Goal: Task Accomplishment & Management: Manage account settings

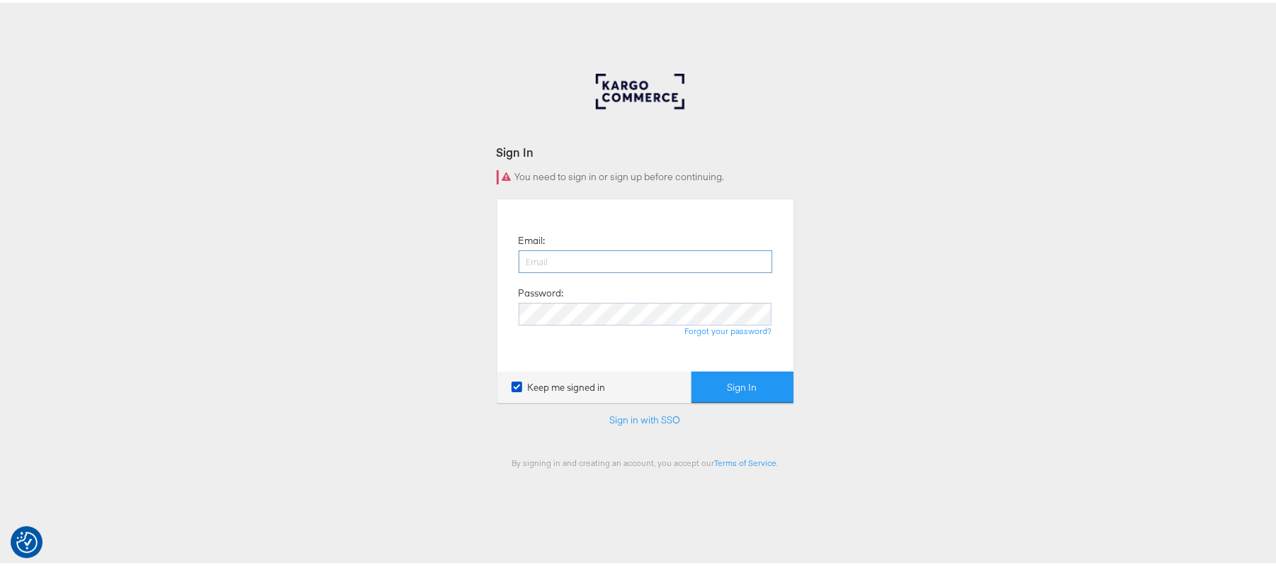
drag, startPoint x: 0, startPoint y: 0, endPoint x: 556, endPoint y: 264, distance: 616.0
click at [556, 264] on input "email" at bounding box center [646, 258] width 254 height 23
type input "sanjana.pradhan@kargo.com"
click at [692, 369] on button "Sign In" at bounding box center [743, 385] width 102 height 32
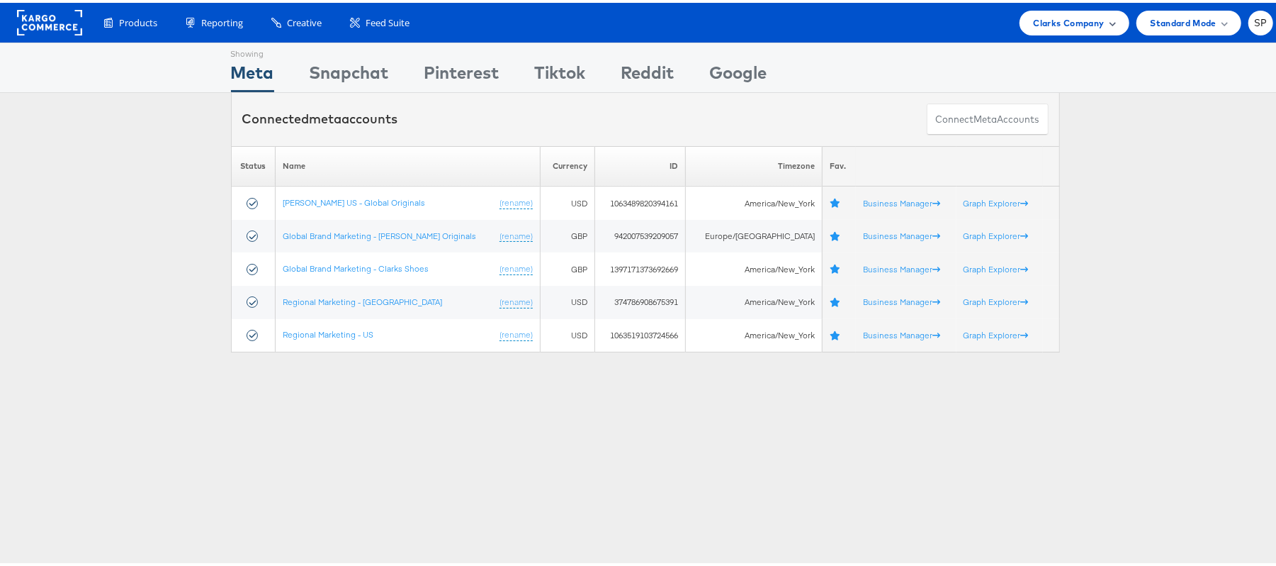
click at [1056, 14] on span "Clarks Company" at bounding box center [1069, 20] width 71 height 15
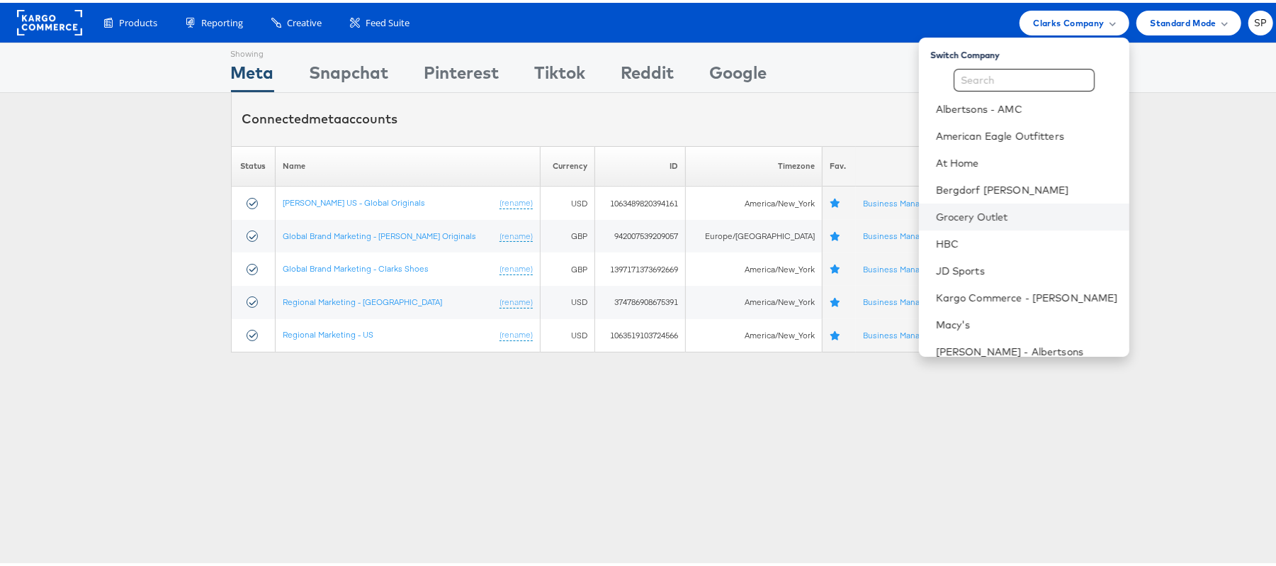
click at [947, 222] on li "Grocery Outlet" at bounding box center [1024, 214] width 210 height 27
click at [936, 217] on link "Grocery Outlet" at bounding box center [1027, 214] width 182 height 14
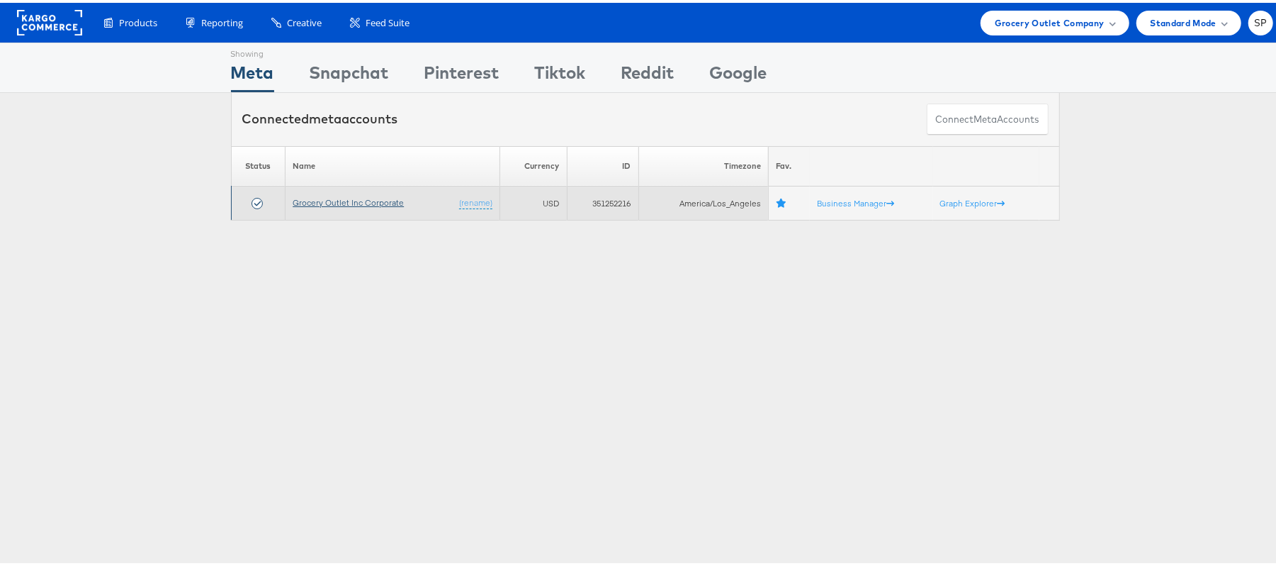
click at [364, 200] on link "Grocery Outlet Inc Corporate" at bounding box center [348, 199] width 111 height 11
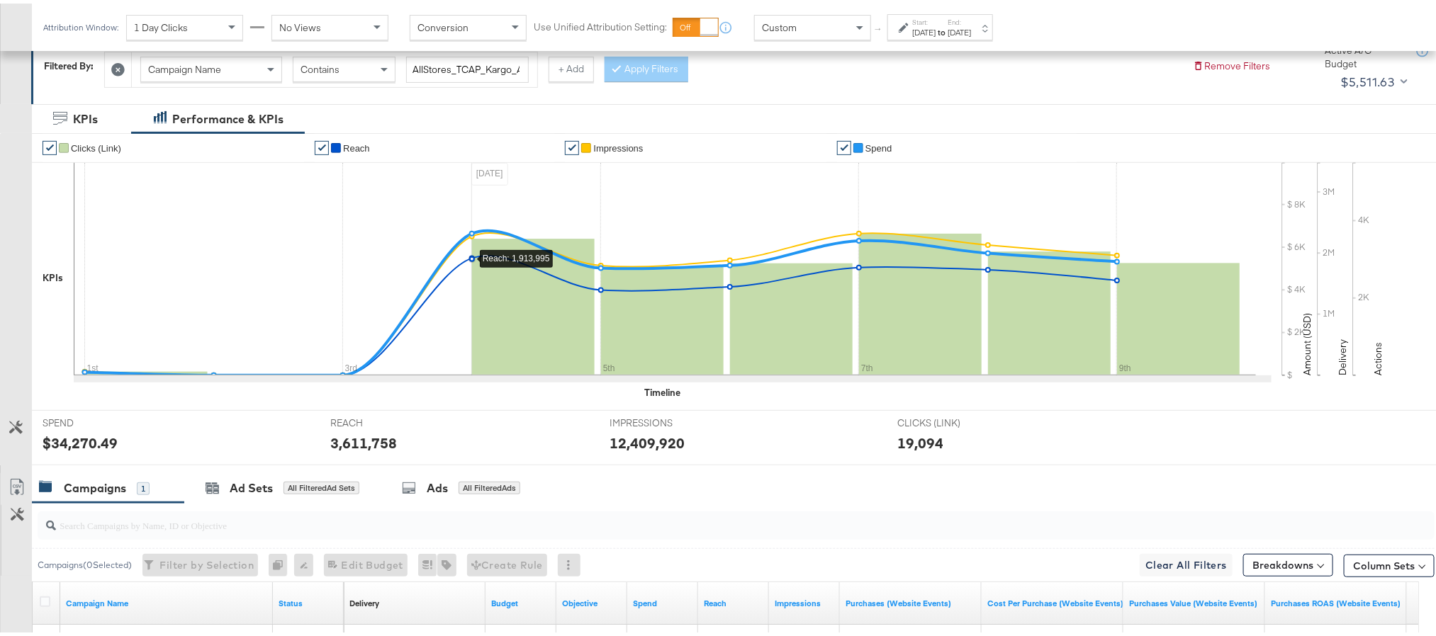
scroll to position [390, 0]
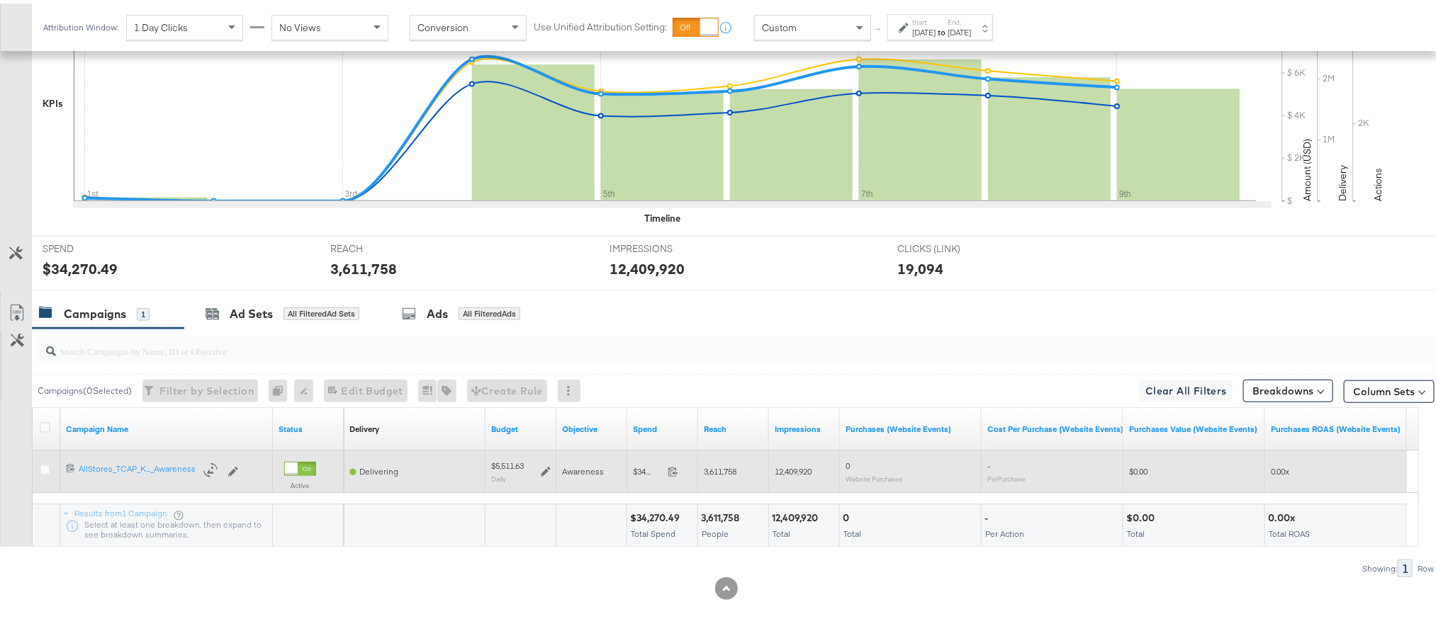
click at [545, 474] on div "$5,511.63 Daily" at bounding box center [521, 468] width 60 height 22
click at [544, 470] on icon at bounding box center [546, 469] width 10 height 10
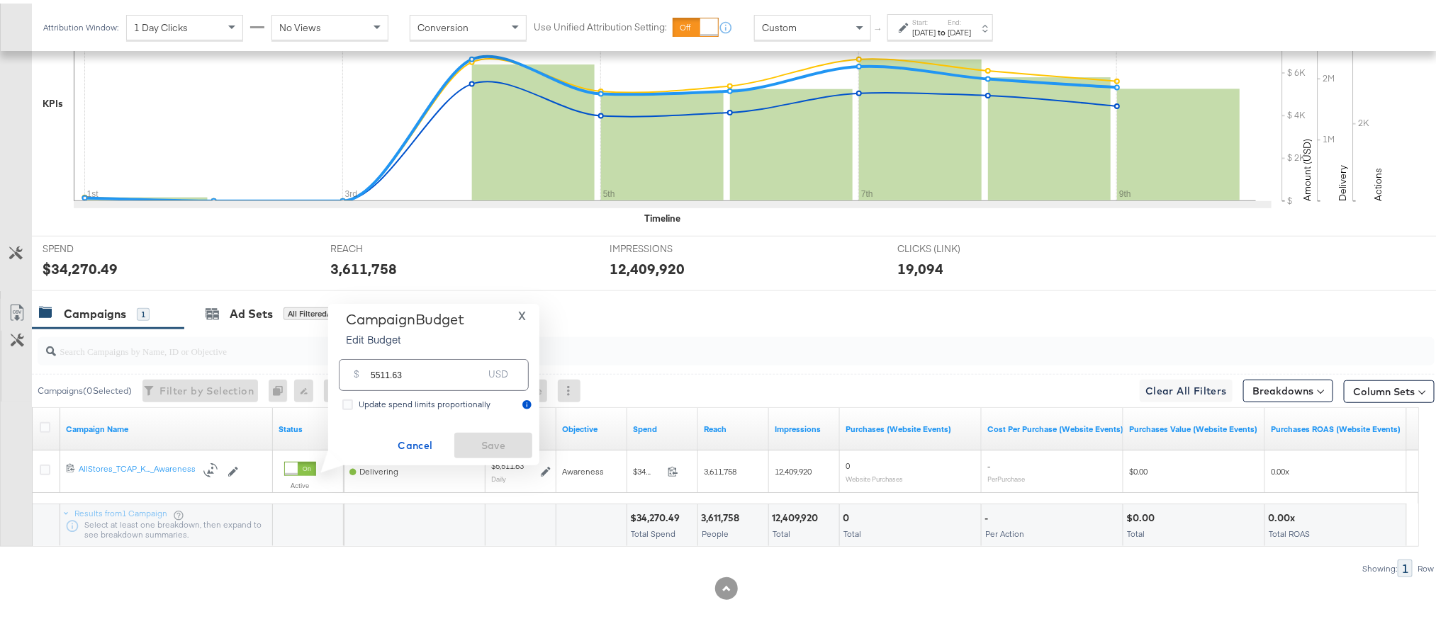
click at [453, 381] on div "$ 5511.63 USD" at bounding box center [434, 372] width 190 height 32
type input "5511.62"
click at [481, 438] on span "Save" at bounding box center [493, 443] width 67 height 18
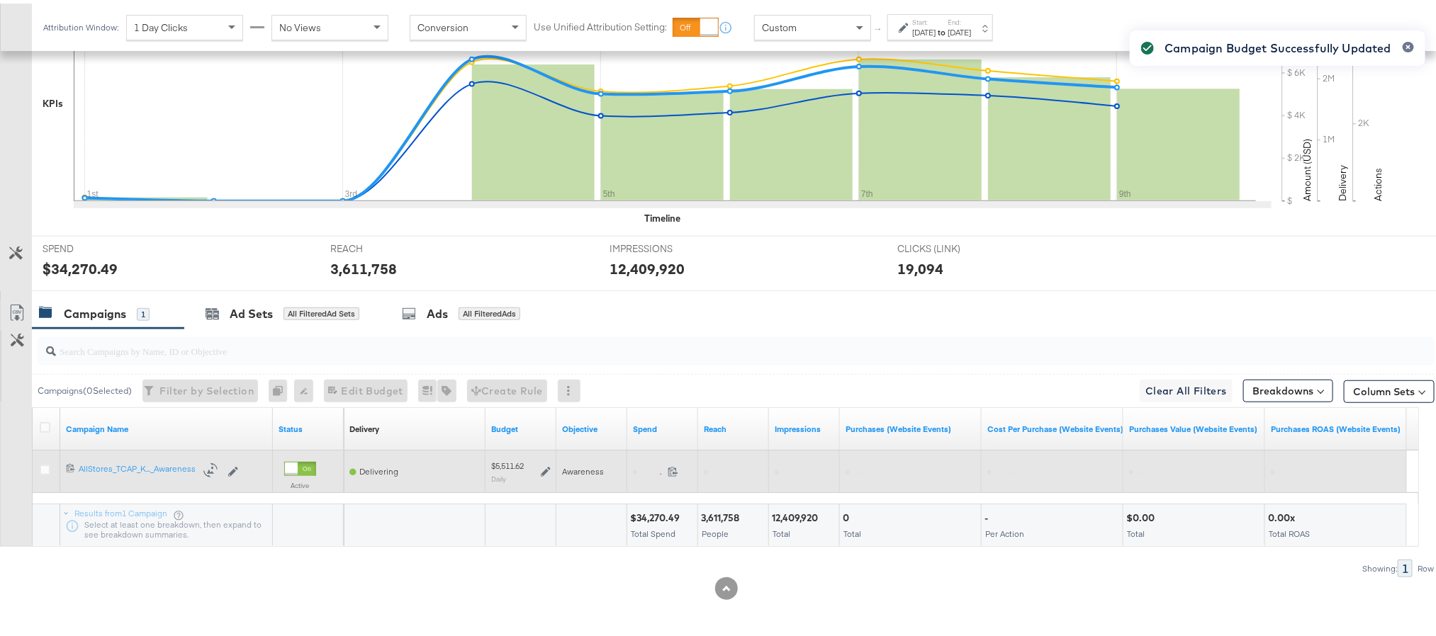
click at [547, 470] on icon at bounding box center [546, 469] width 10 height 10
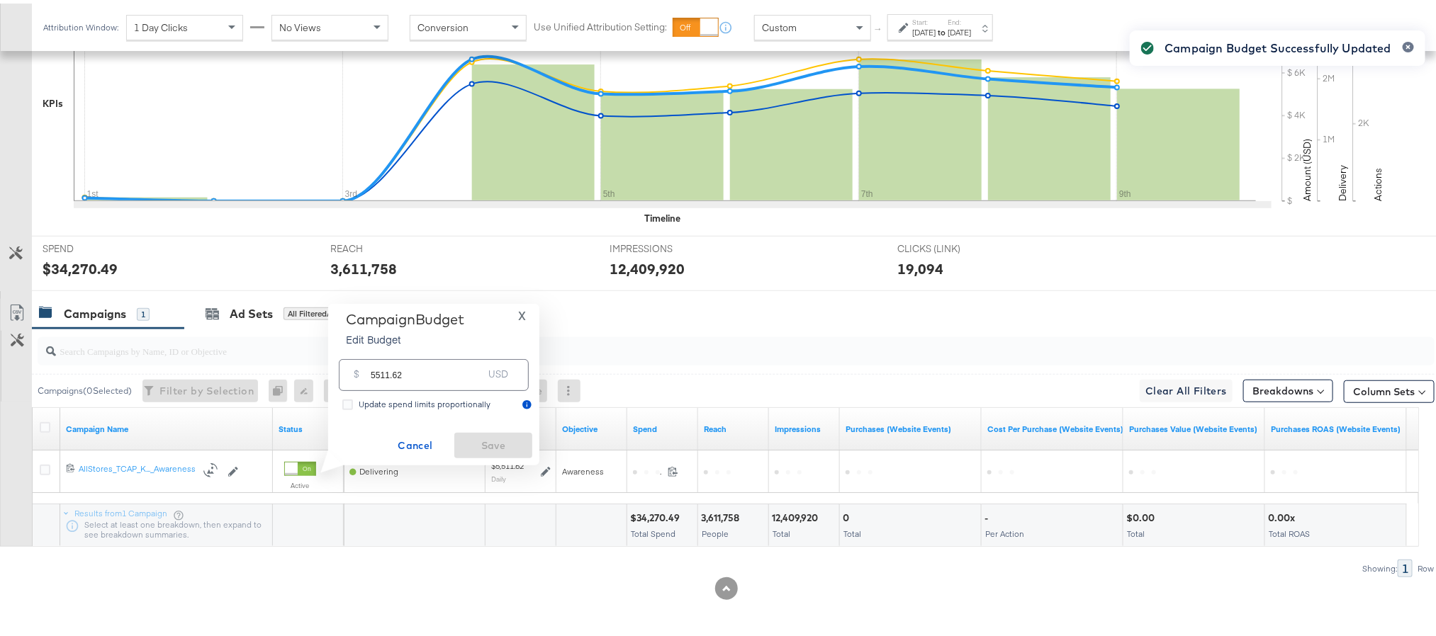
click at [406, 376] on input "5511.62" at bounding box center [427, 366] width 112 height 30
type input "5511.63"
click at [464, 432] on button "Save" at bounding box center [493, 442] width 78 height 26
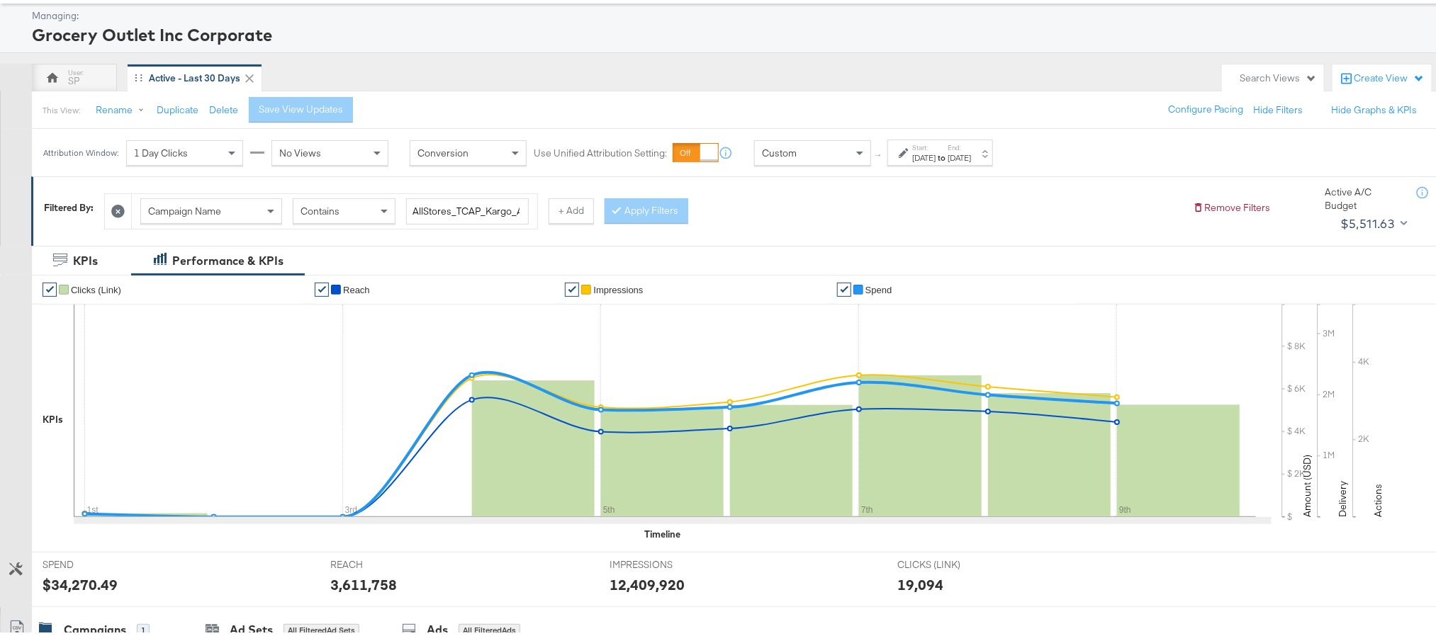
scroll to position [0, 0]
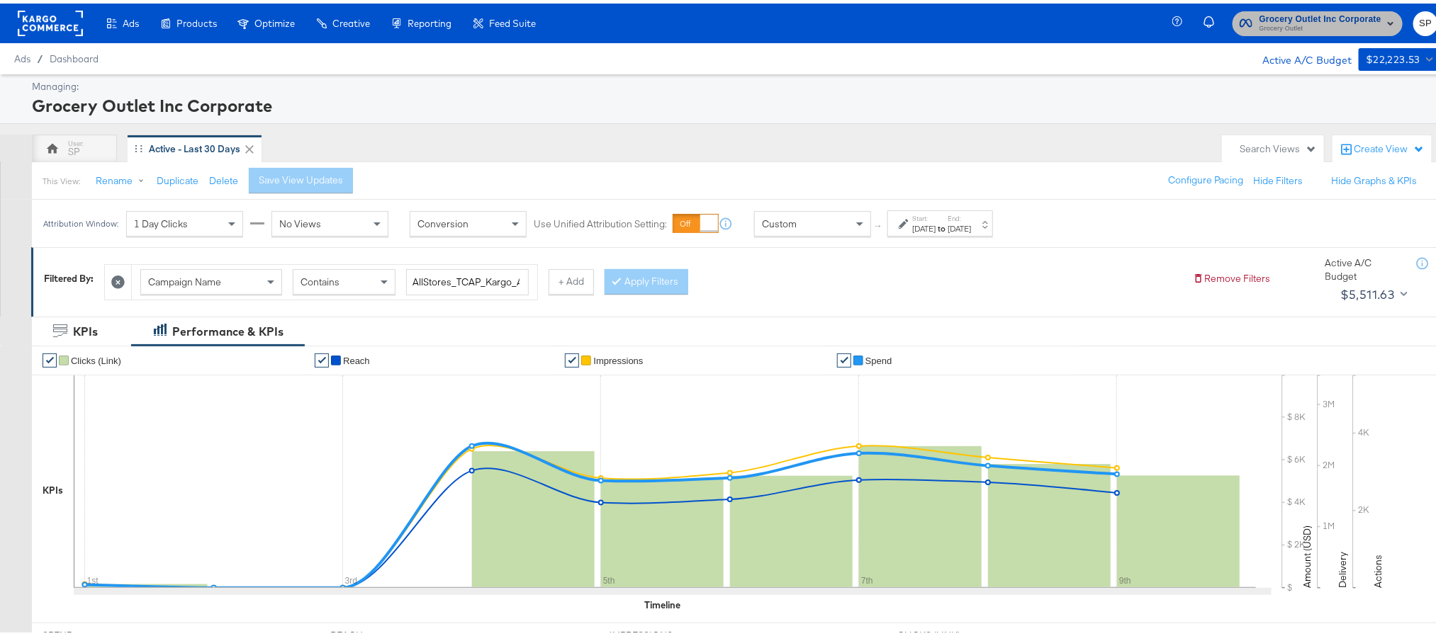
click at [1287, 26] on span "Grocery Outlet" at bounding box center [1320, 25] width 122 height 11
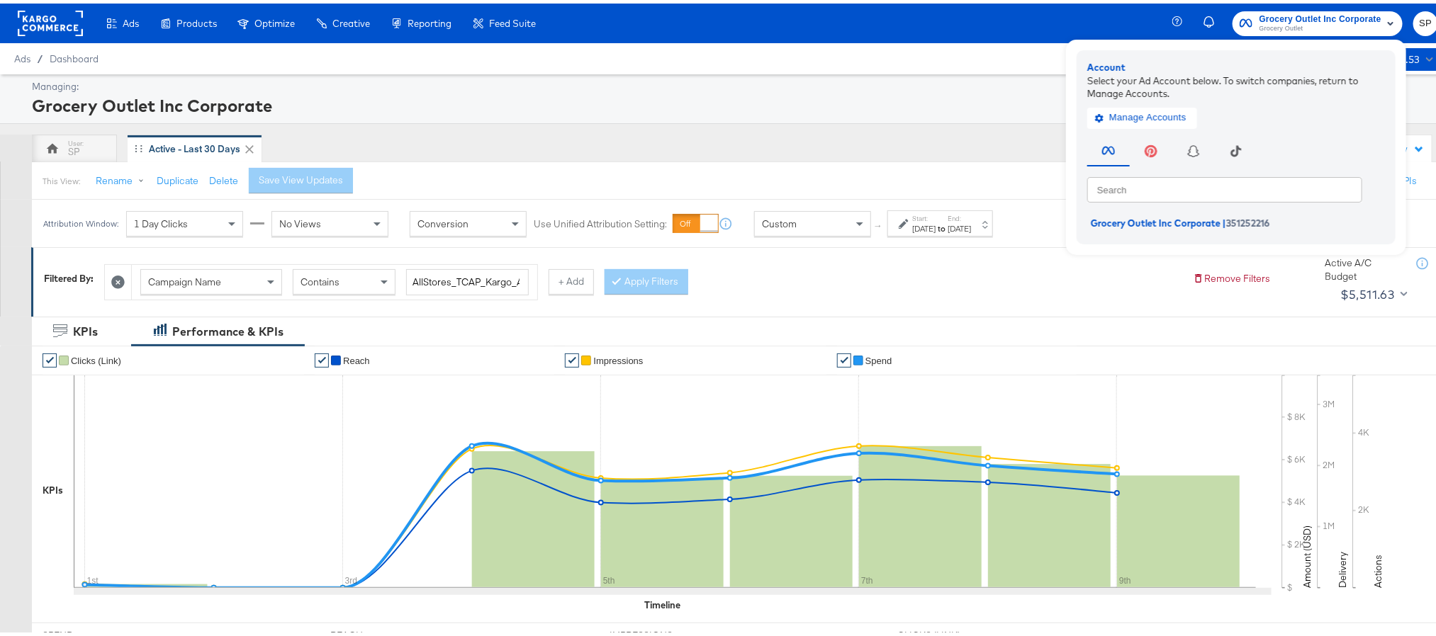
click at [32, 22] on rect at bounding box center [50, 20] width 65 height 26
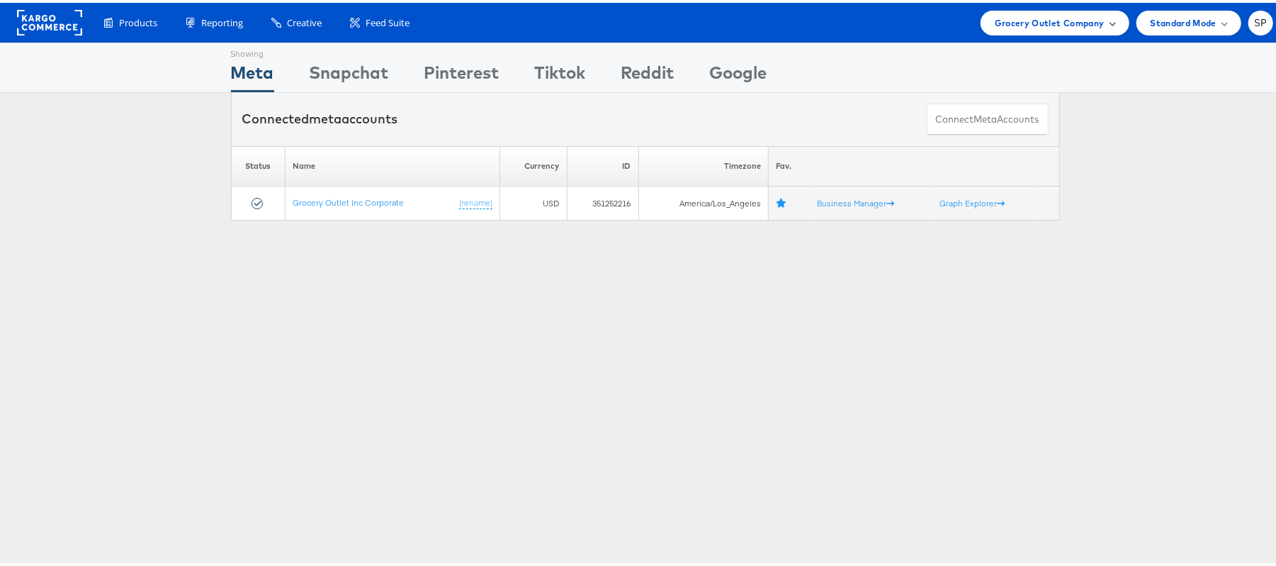
click at [1035, 18] on span "Grocery Outlet Company" at bounding box center [1050, 20] width 110 height 15
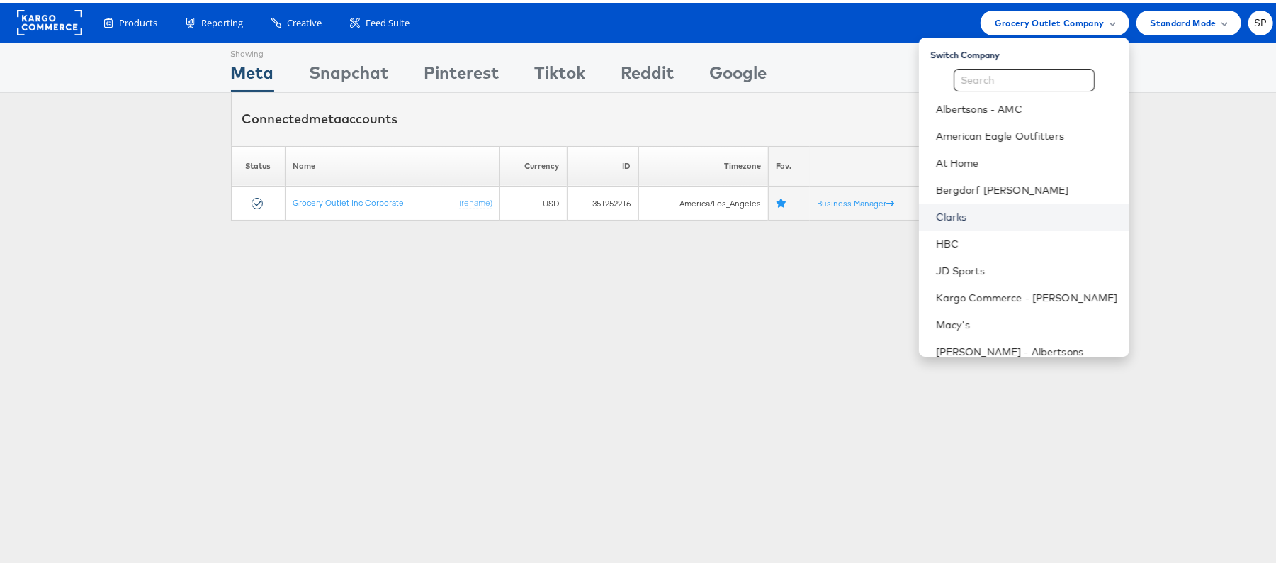
click at [936, 215] on link "Clarks" at bounding box center [1027, 214] width 182 height 14
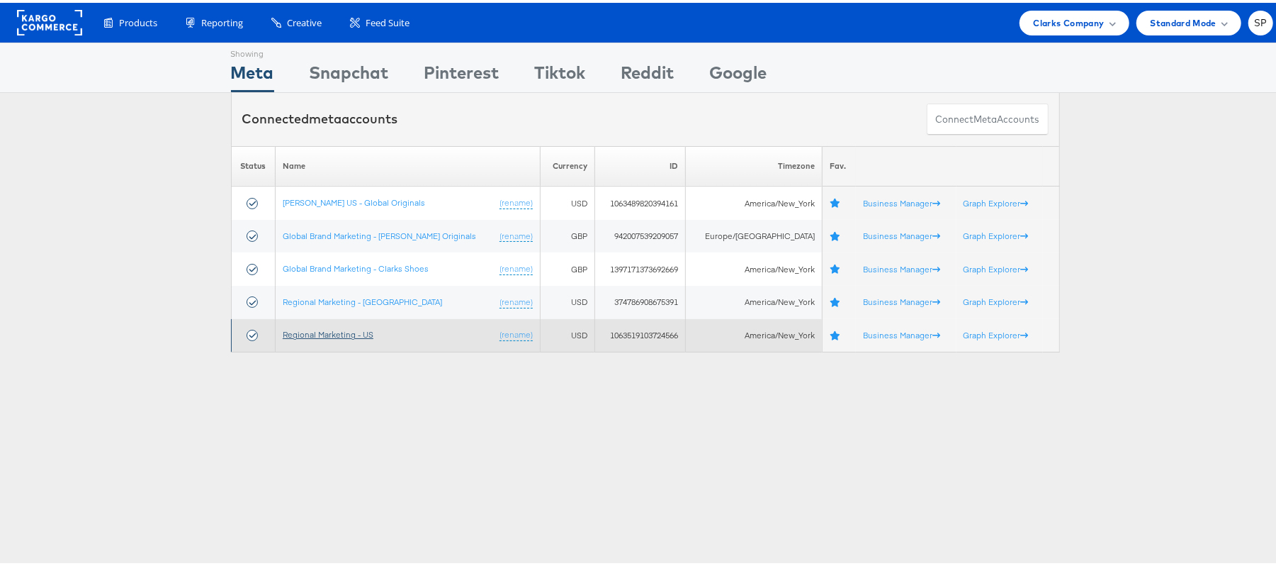
click at [323, 332] on link "Regional Marketing - US" at bounding box center [328, 331] width 91 height 11
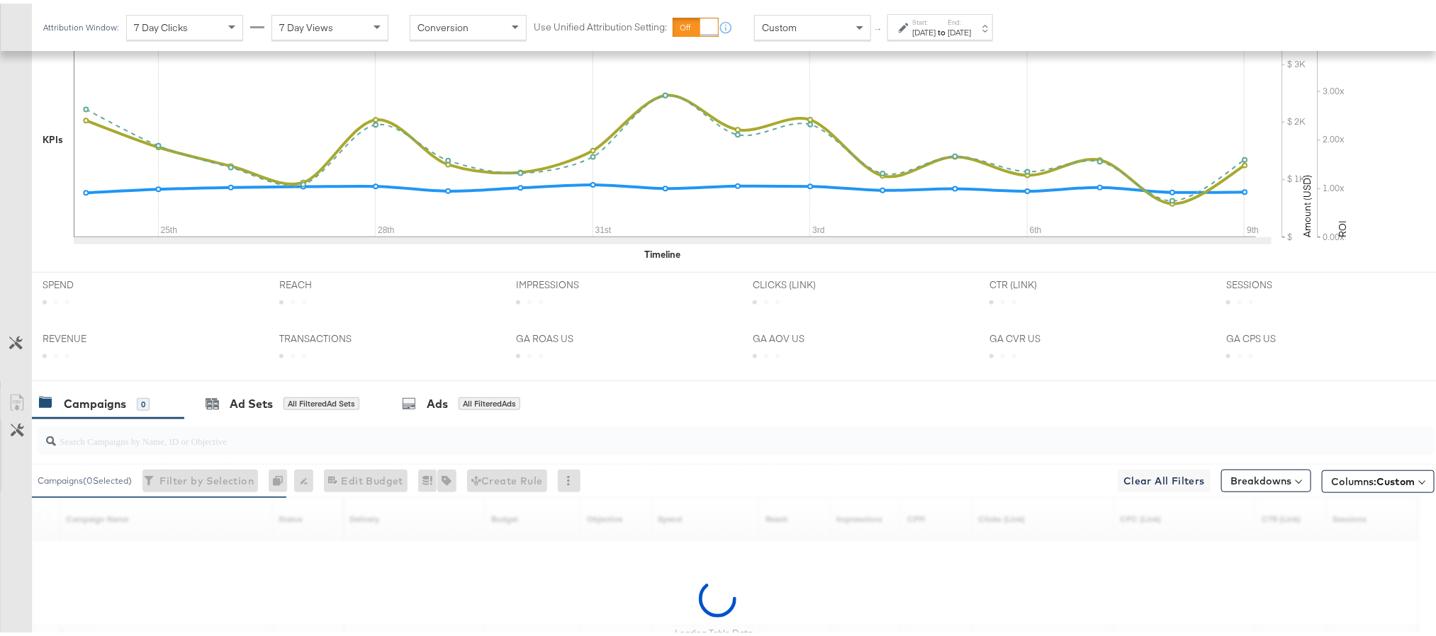
scroll to position [549, 0]
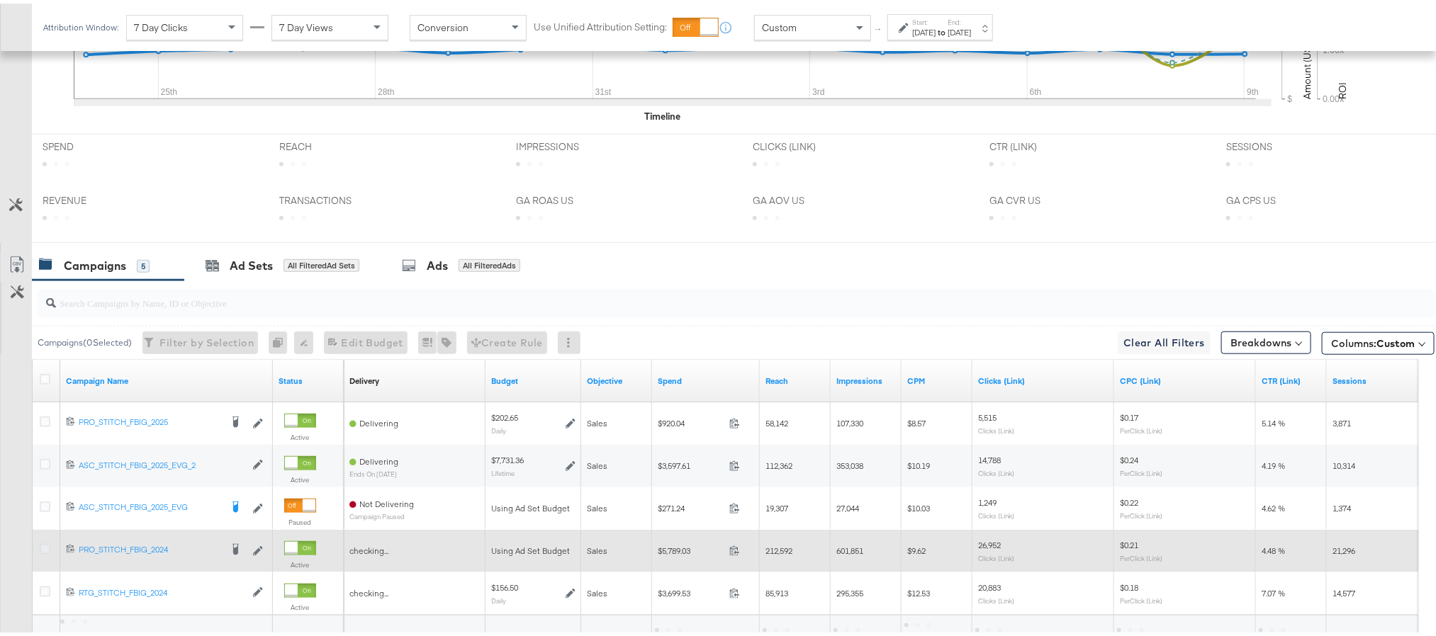
click at [47, 549] on icon at bounding box center [45, 546] width 11 height 11
click at [0, 0] on input "checkbox" at bounding box center [0, 0] width 0 height 0
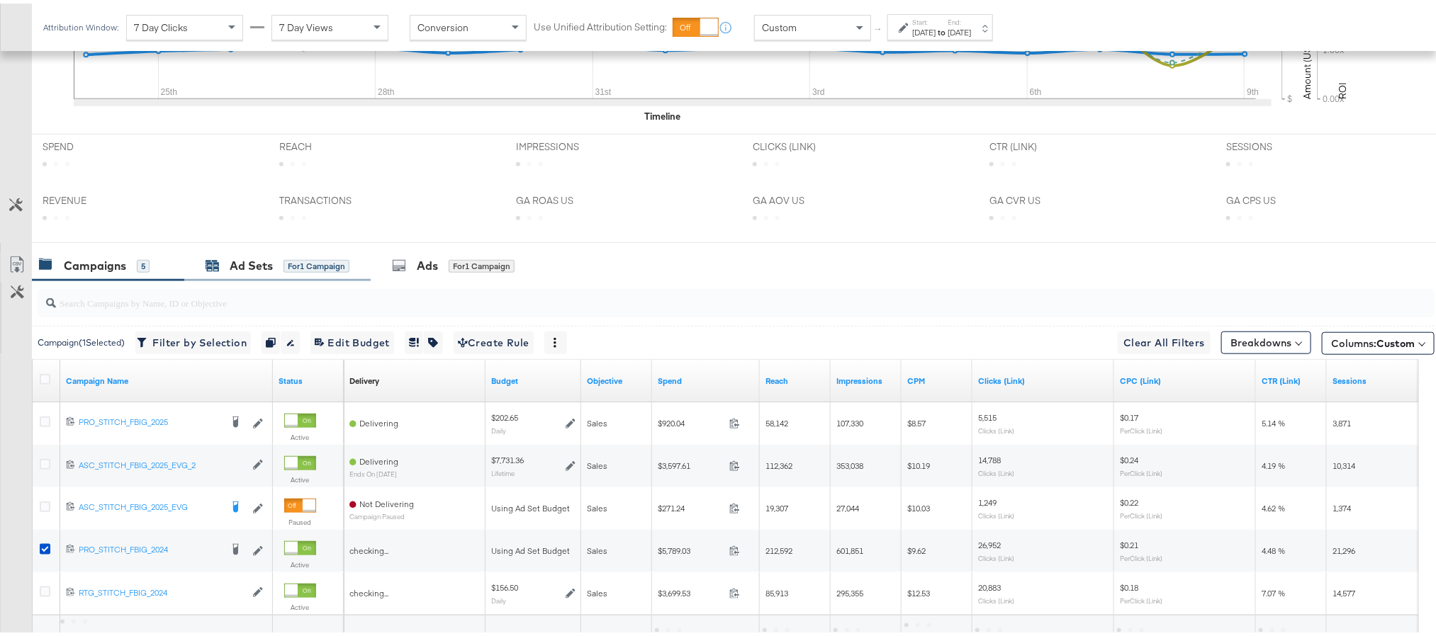
click at [242, 271] on div "Ad Sets" at bounding box center [251, 262] width 43 height 16
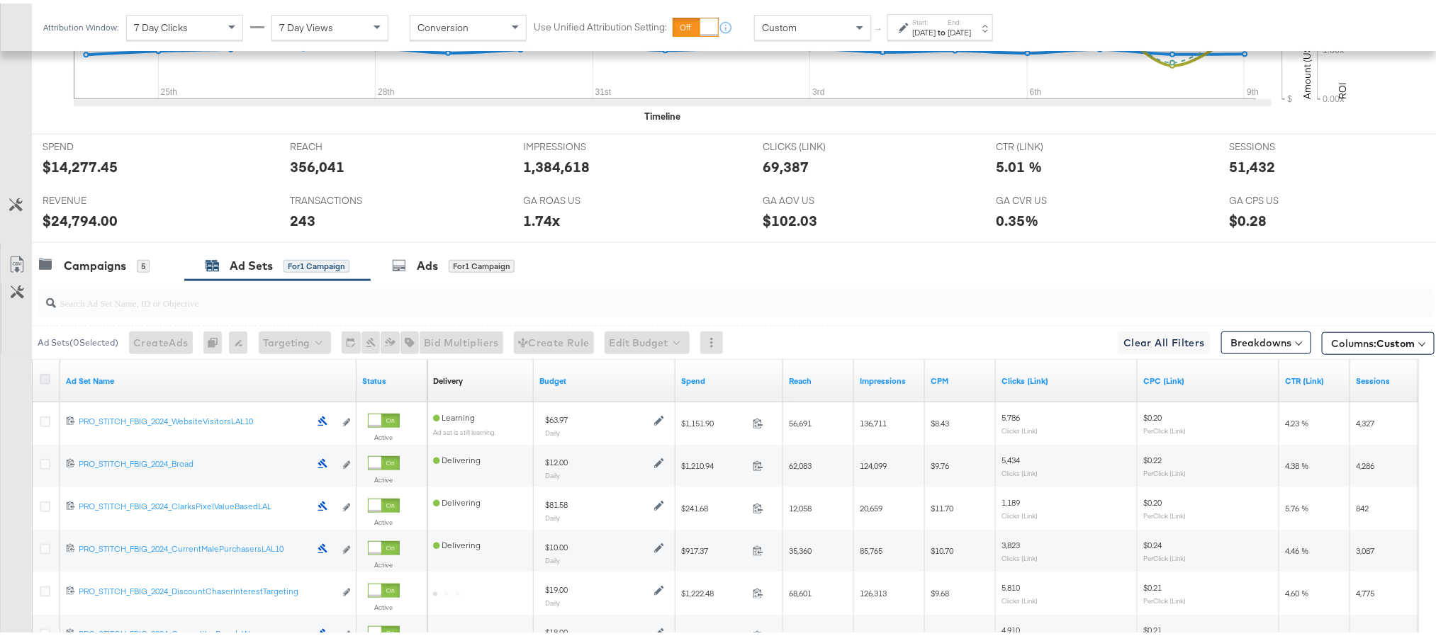
click at [41, 381] on icon at bounding box center [45, 376] width 11 height 11
click at [0, 0] on input "checkbox" at bounding box center [0, 0] width 0 height 0
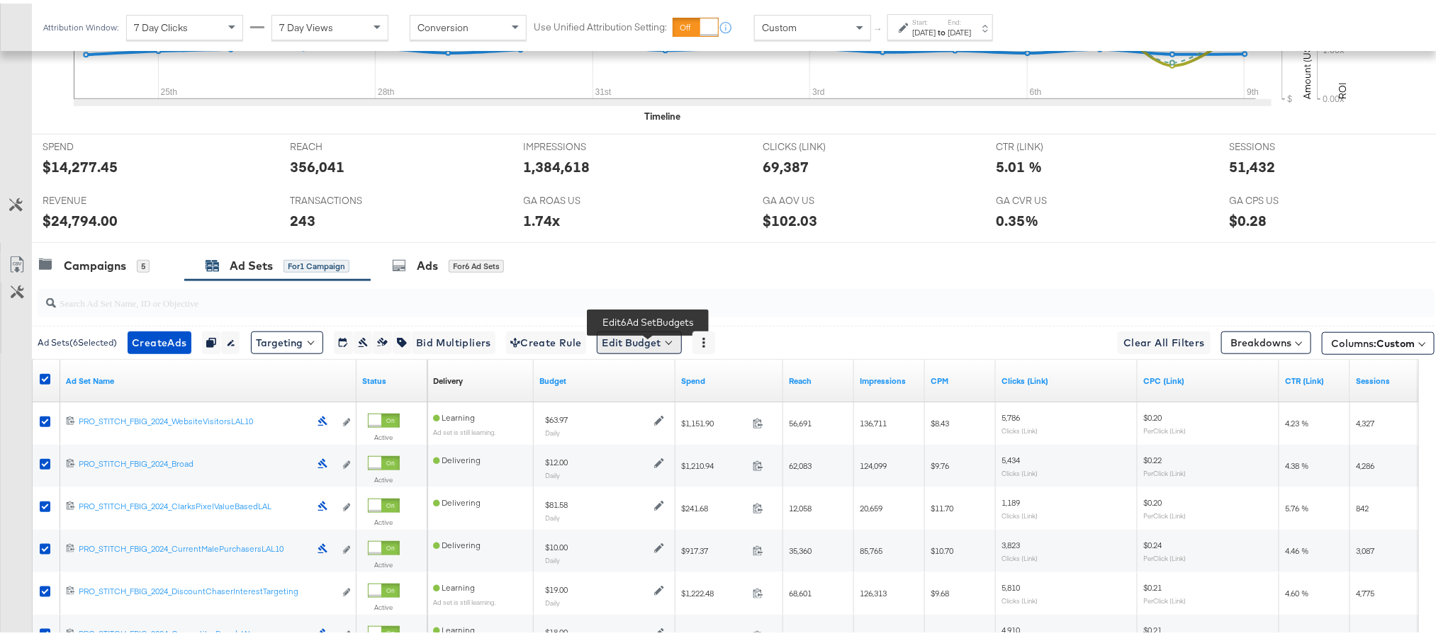
click at [663, 347] on button "Edit Budget" at bounding box center [639, 339] width 85 height 23
click at [649, 376] on span "Edit Ad Set Budget" at bounding box center [643, 376] width 81 height 18
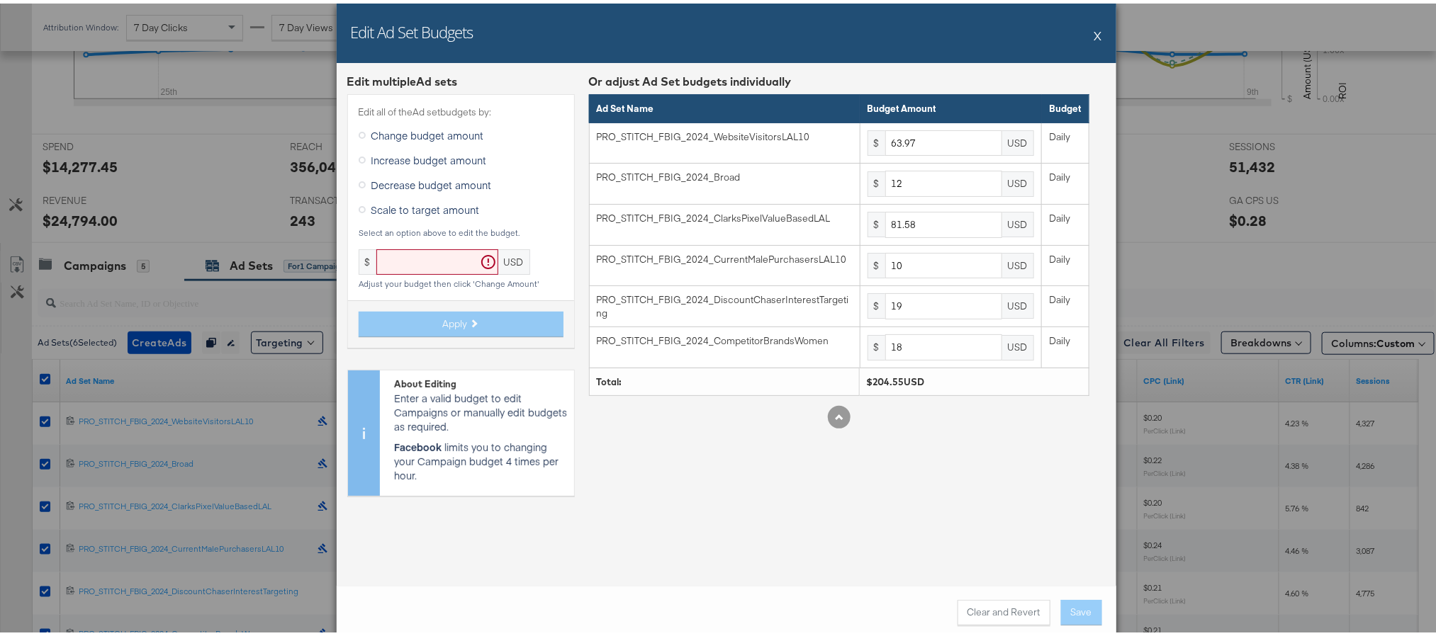
click at [403, 206] on span "Scale to target amount" at bounding box center [425, 206] width 108 height 14
click at [0, 0] on input "Scale to target amount" at bounding box center [0, 0] width 0 height 0
click at [398, 262] on input "text" at bounding box center [437, 259] width 122 height 26
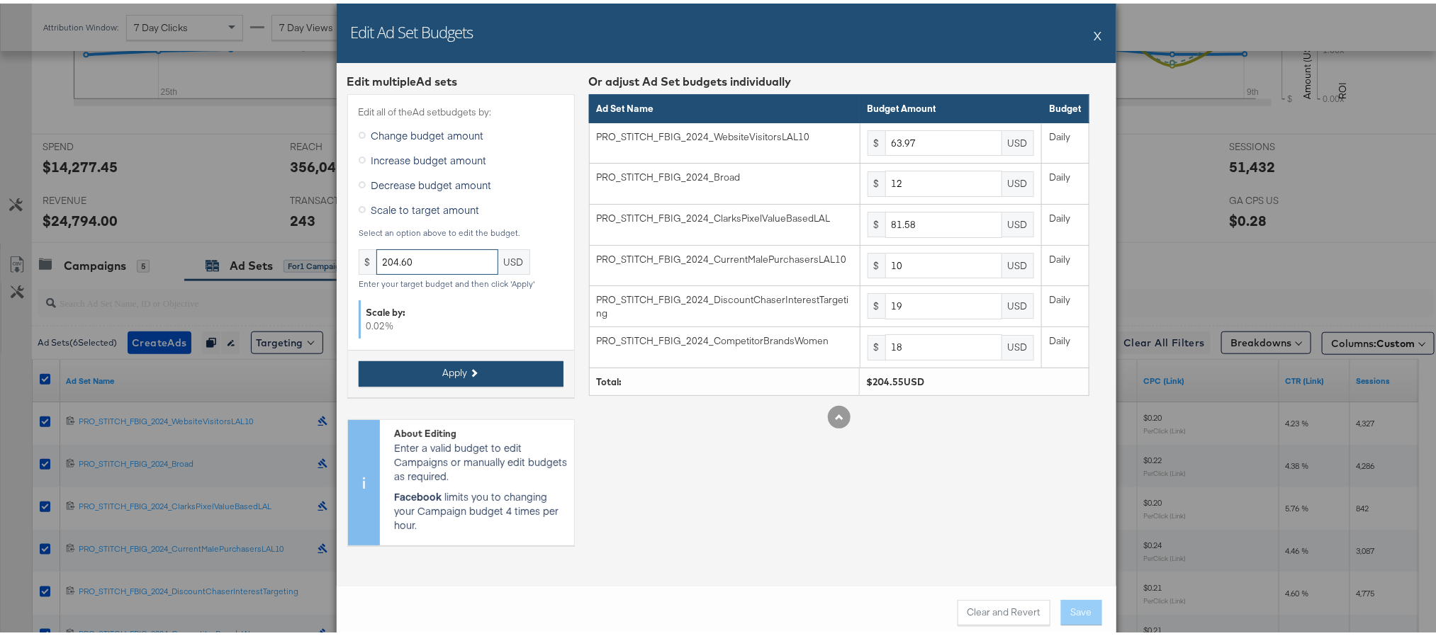
type input "204.60"
click at [495, 379] on button "Apply" at bounding box center [461, 371] width 205 height 26
type input "63.98"
type input "81.59"
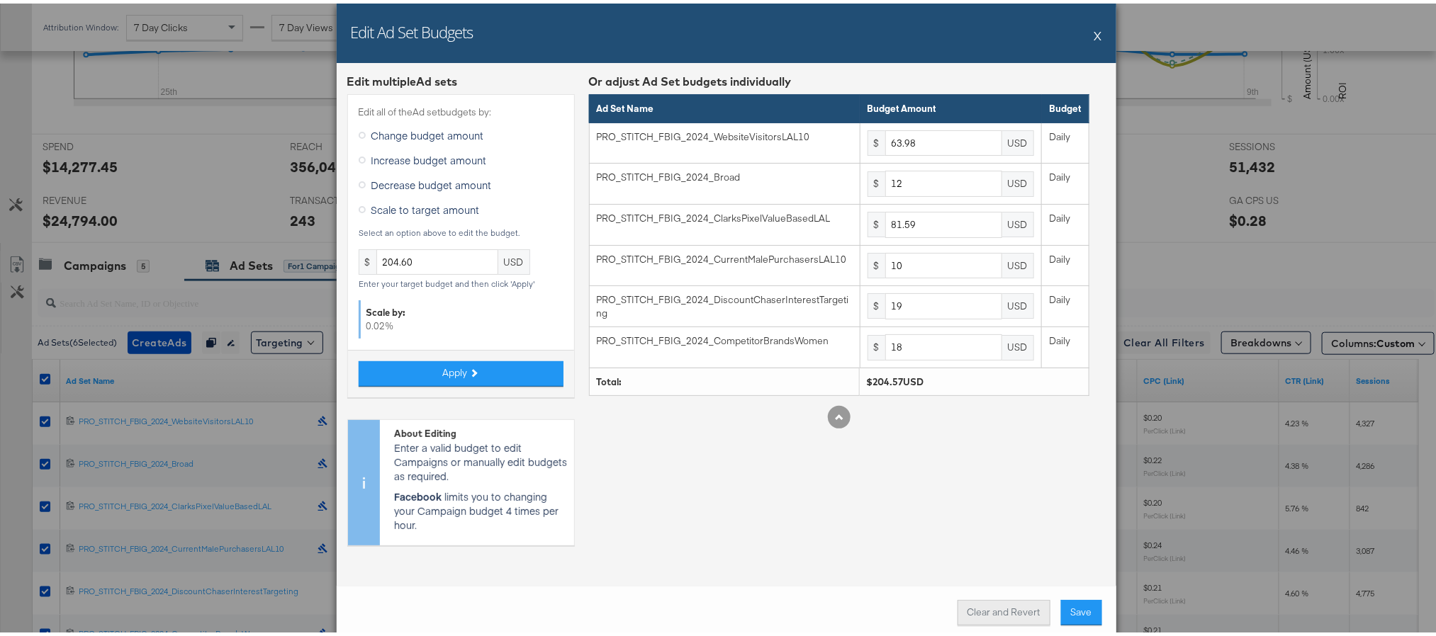
click at [1014, 610] on button "Clear and Revert" at bounding box center [1004, 610] width 93 height 26
type input "63.97"
type input "81.58"
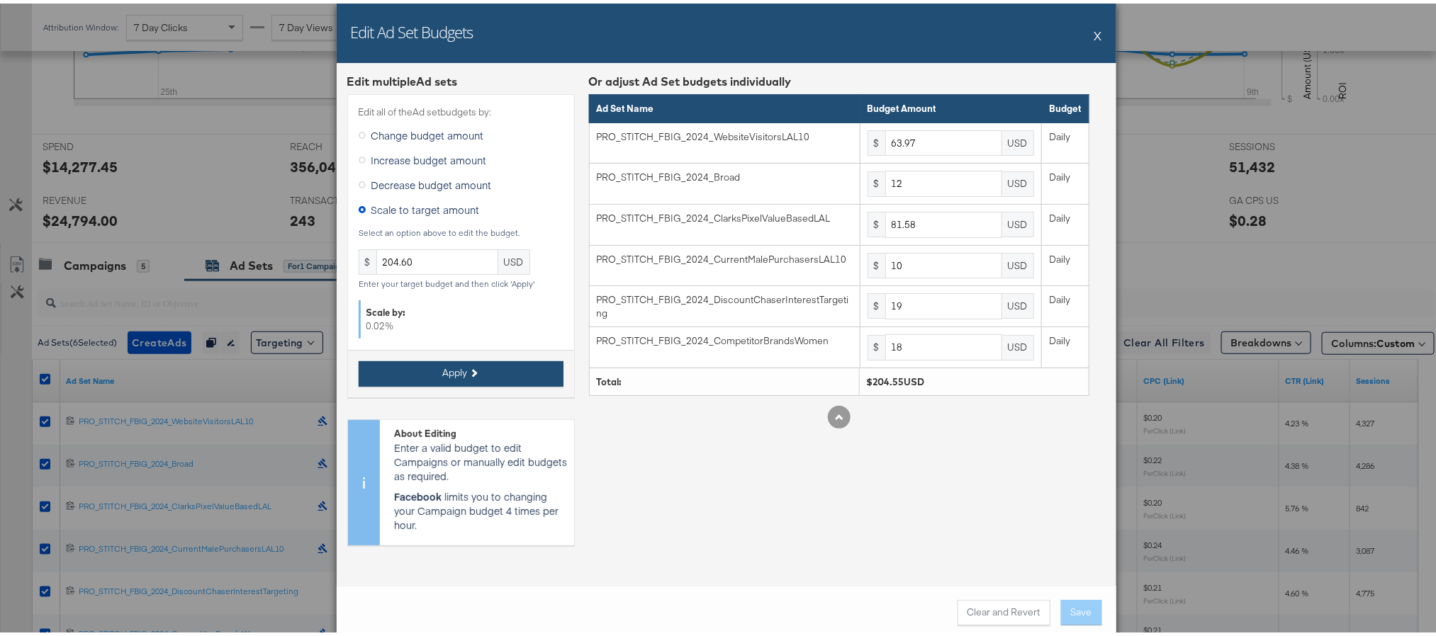
click at [471, 376] on button "Apply" at bounding box center [461, 371] width 205 height 26
type input "63.98"
type input "81.59"
click at [1082, 606] on button "Save" at bounding box center [1081, 610] width 41 height 26
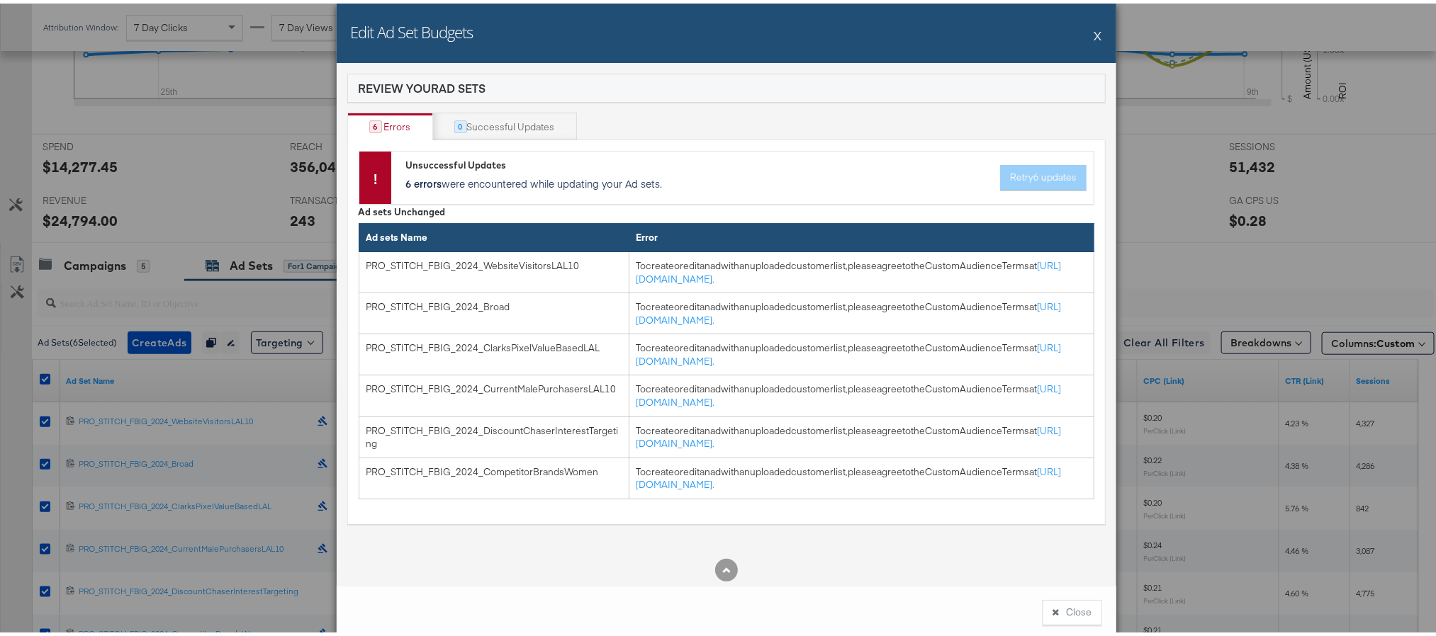
scroll to position [13, 0]
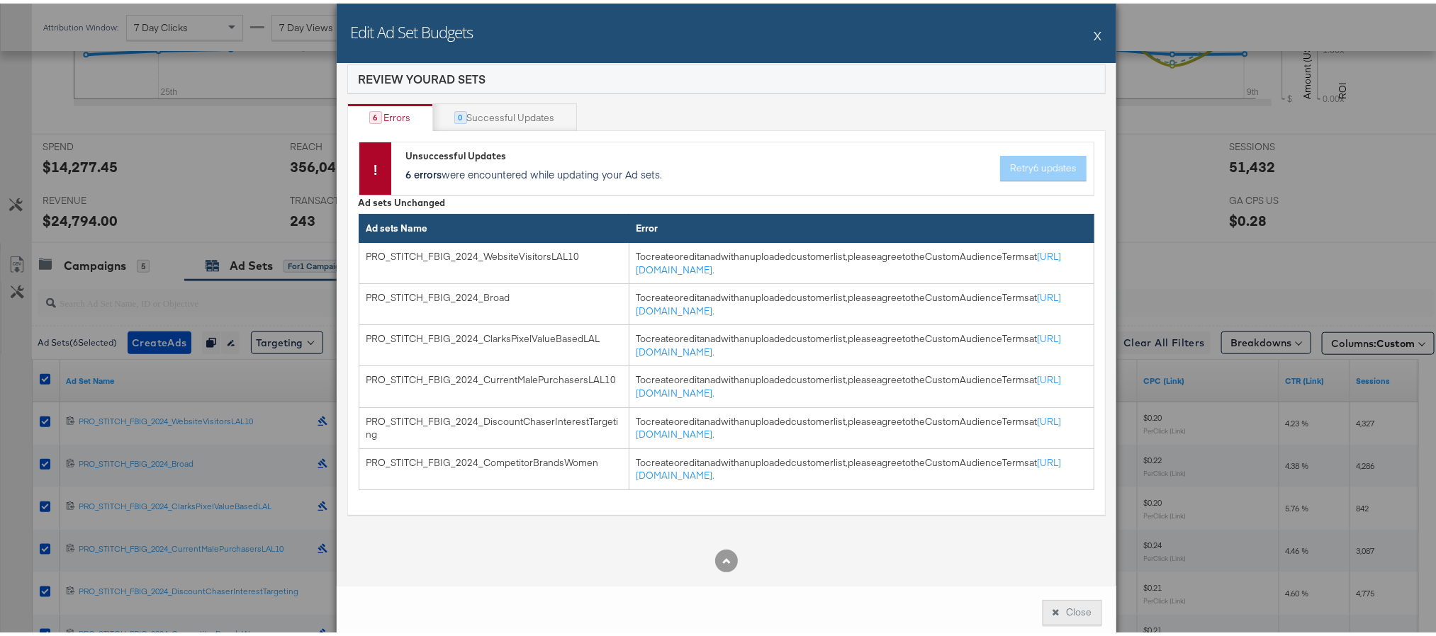
click at [1059, 619] on button "Close" at bounding box center [1073, 610] width 60 height 26
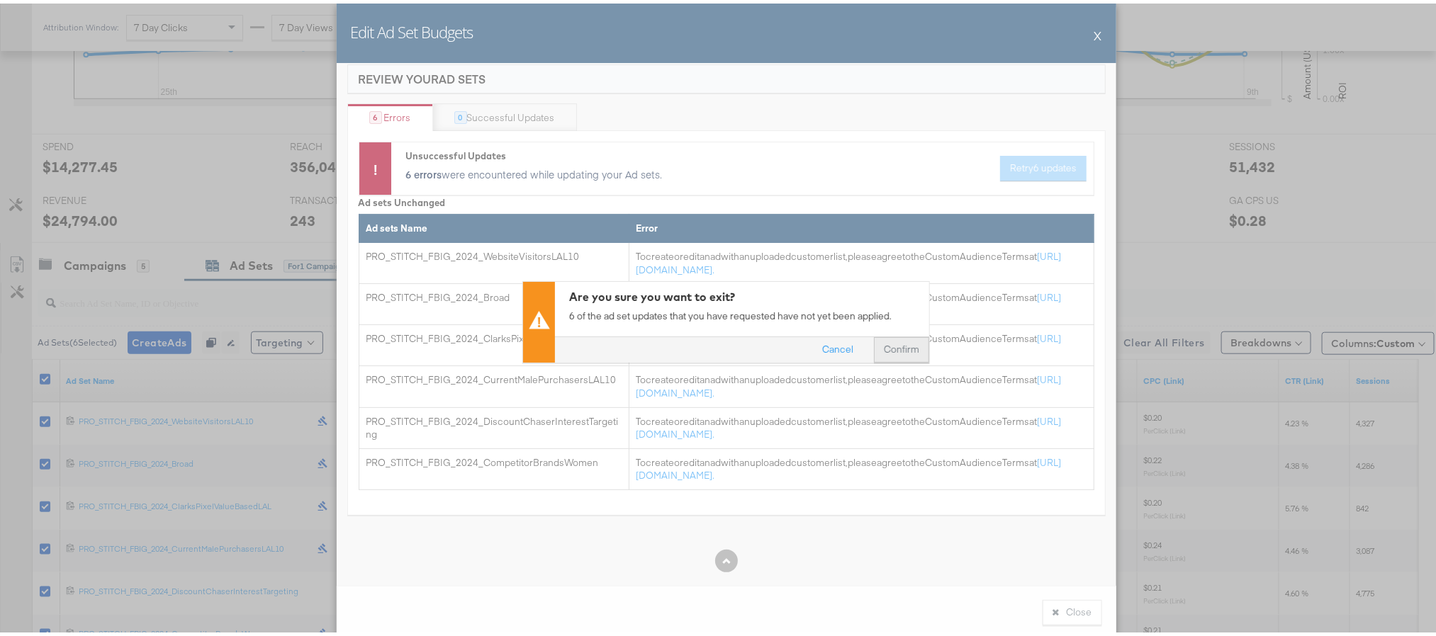
click at [880, 347] on button "Confirm" at bounding box center [901, 346] width 55 height 26
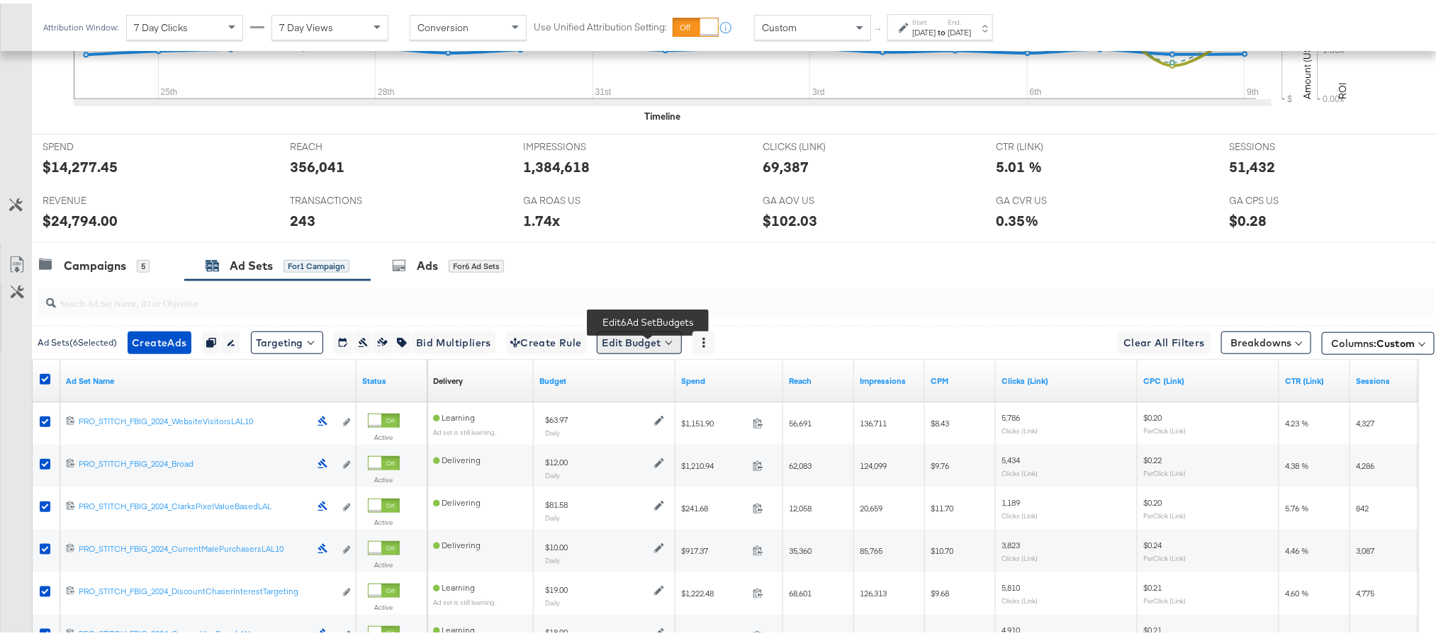
click at [636, 337] on button "Edit Budget" at bounding box center [639, 339] width 85 height 23
click at [653, 383] on span "Edit Ad Set Budget" at bounding box center [643, 376] width 81 height 18
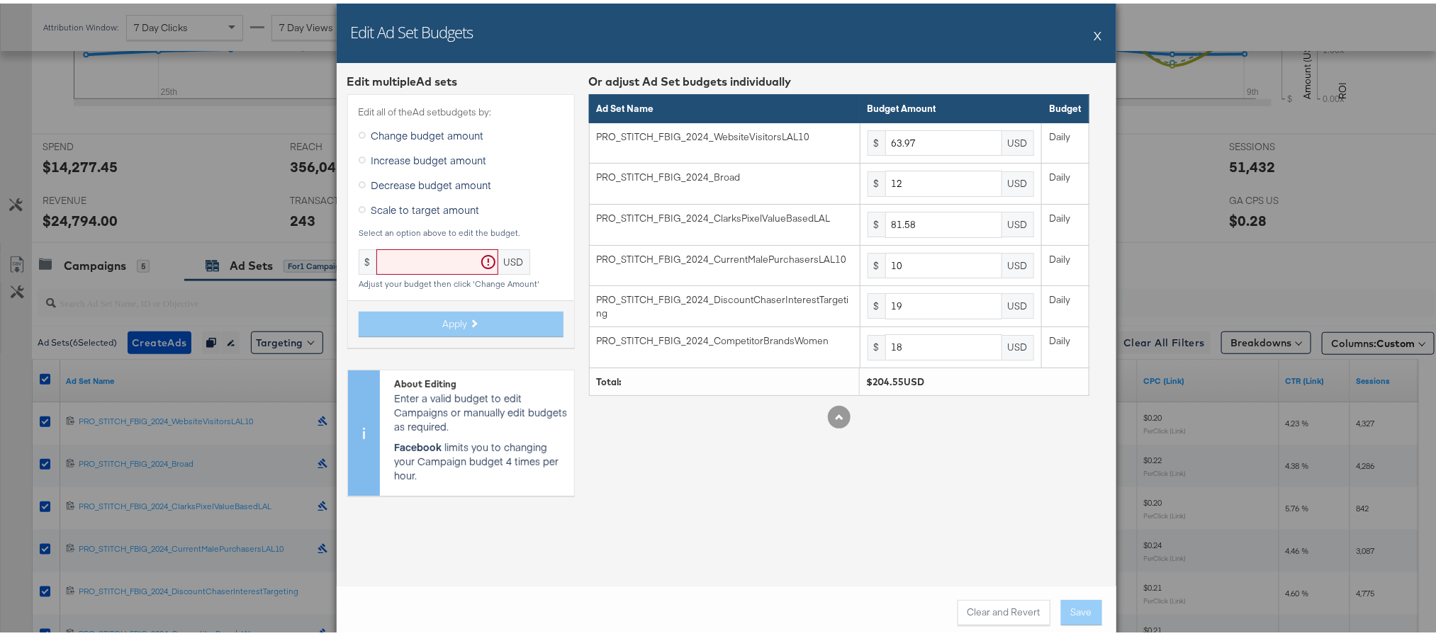
click at [394, 192] on div "Decrease budget amount" at bounding box center [461, 183] width 205 height 25
click at [395, 204] on span "Scale to target amount" at bounding box center [425, 206] width 108 height 14
click at [0, 0] on input "Scale to target amount" at bounding box center [0, 0] width 0 height 0
click at [403, 254] on input "text" at bounding box center [437, 259] width 122 height 26
type input "204.57"
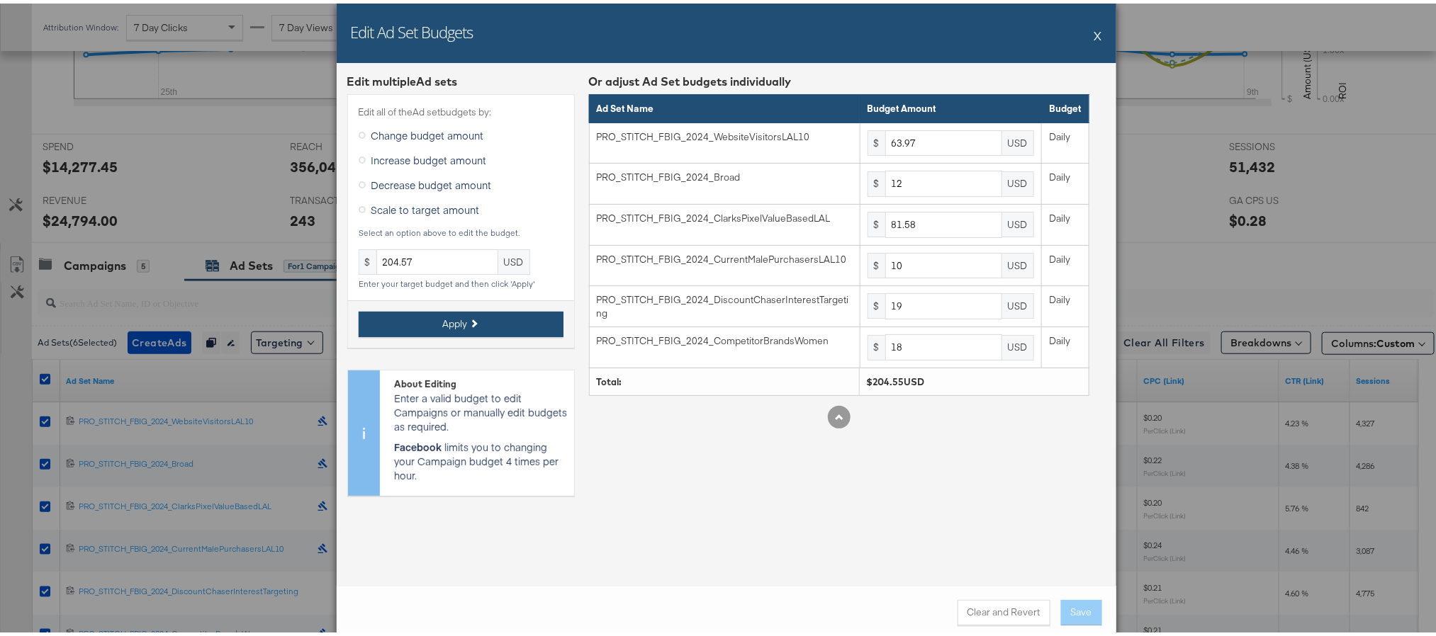
click at [456, 330] on button "Apply" at bounding box center [461, 321] width 205 height 26
click at [1062, 615] on button "Save" at bounding box center [1081, 610] width 41 height 26
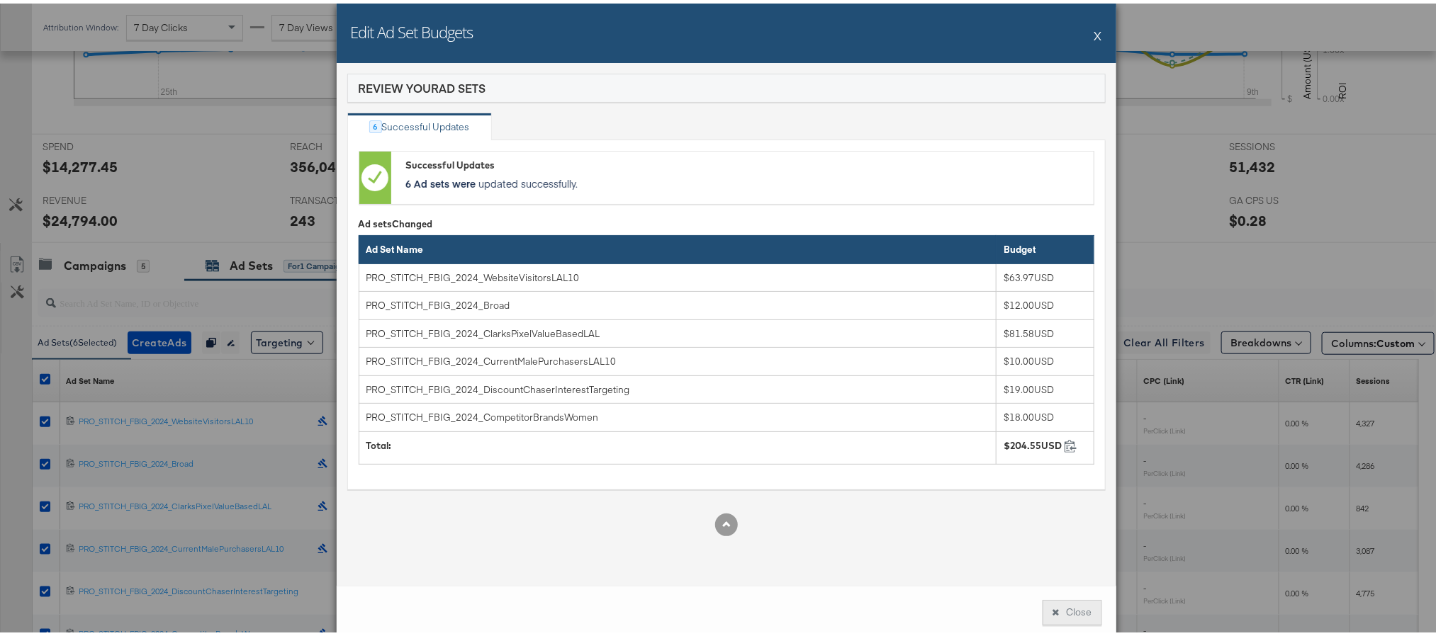
click at [1060, 611] on button "Close" at bounding box center [1073, 610] width 60 height 26
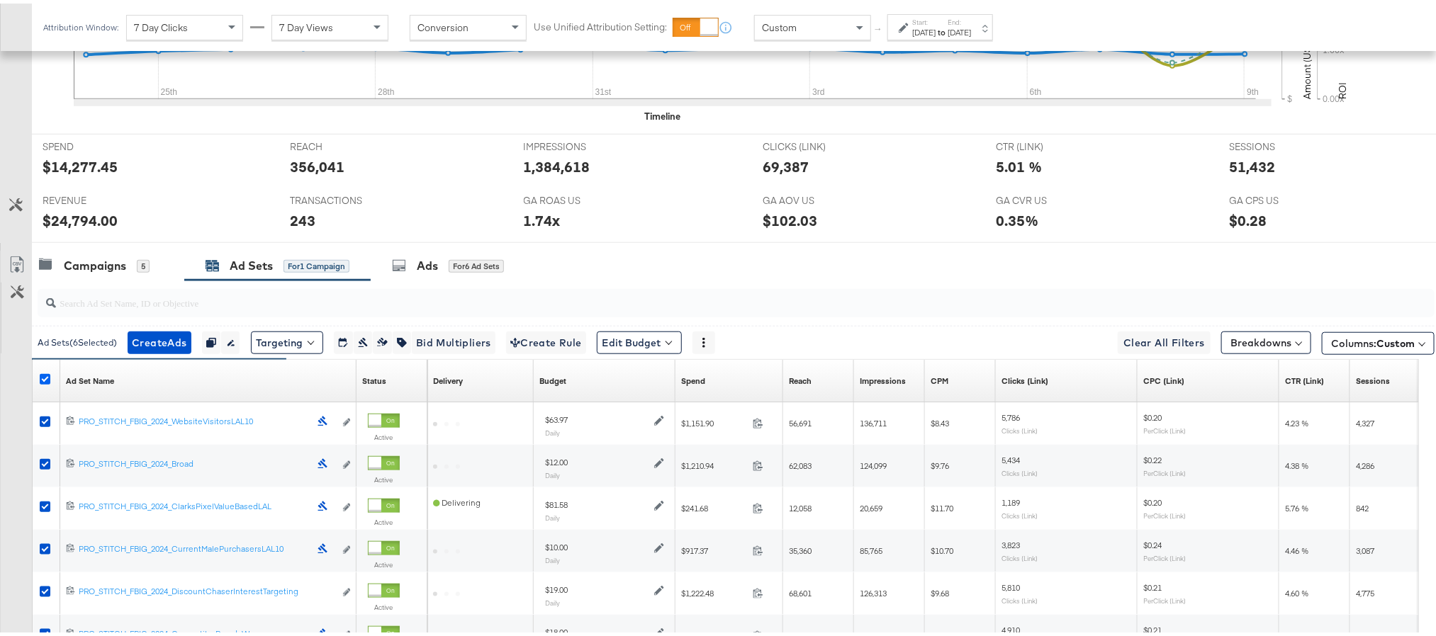
click at [41, 381] on icon at bounding box center [45, 376] width 11 height 11
click at [0, 0] on input "checkbox" at bounding box center [0, 0] width 0 height 0
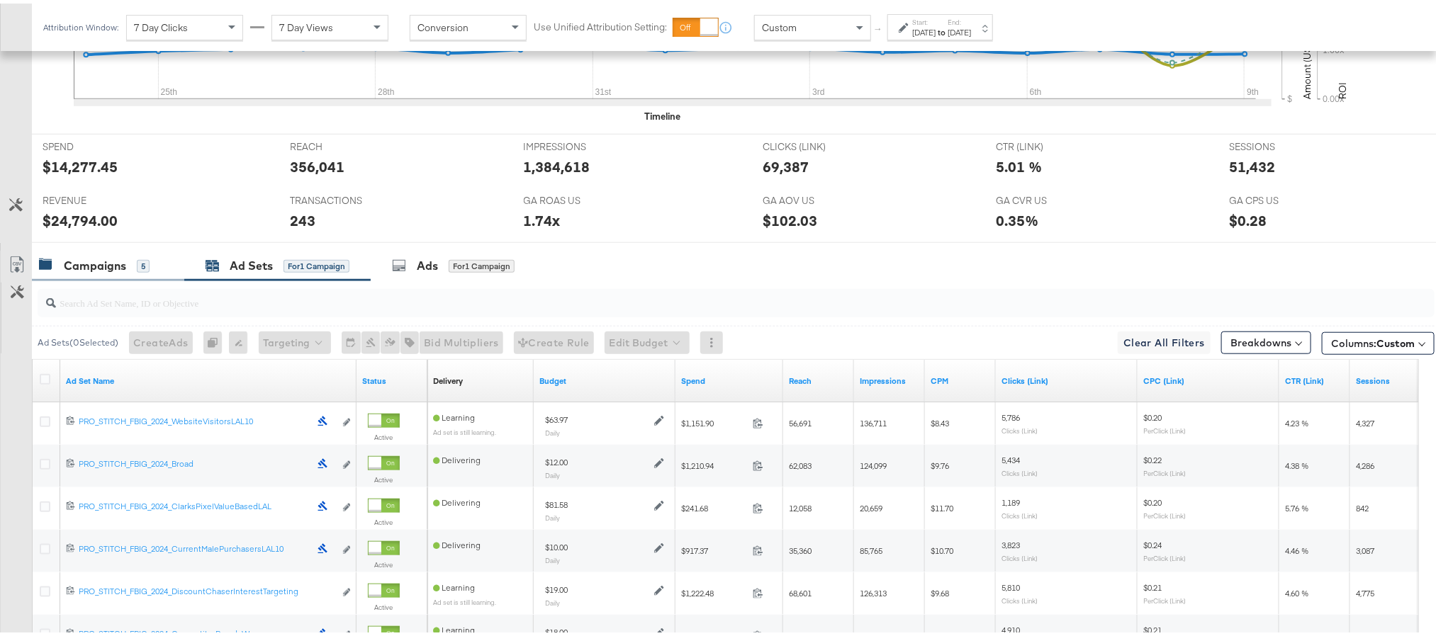
click at [98, 271] on div "Campaigns" at bounding box center [95, 262] width 62 height 16
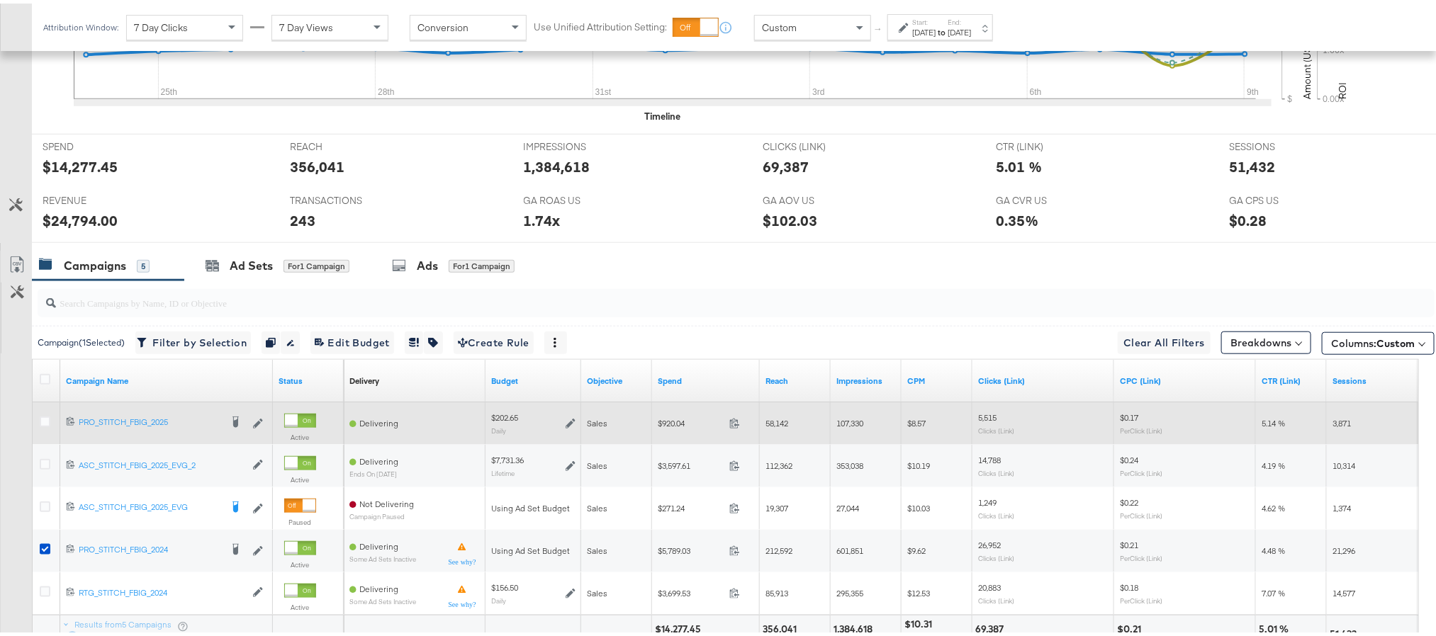
click at [570, 425] on icon at bounding box center [571, 420] width 10 height 10
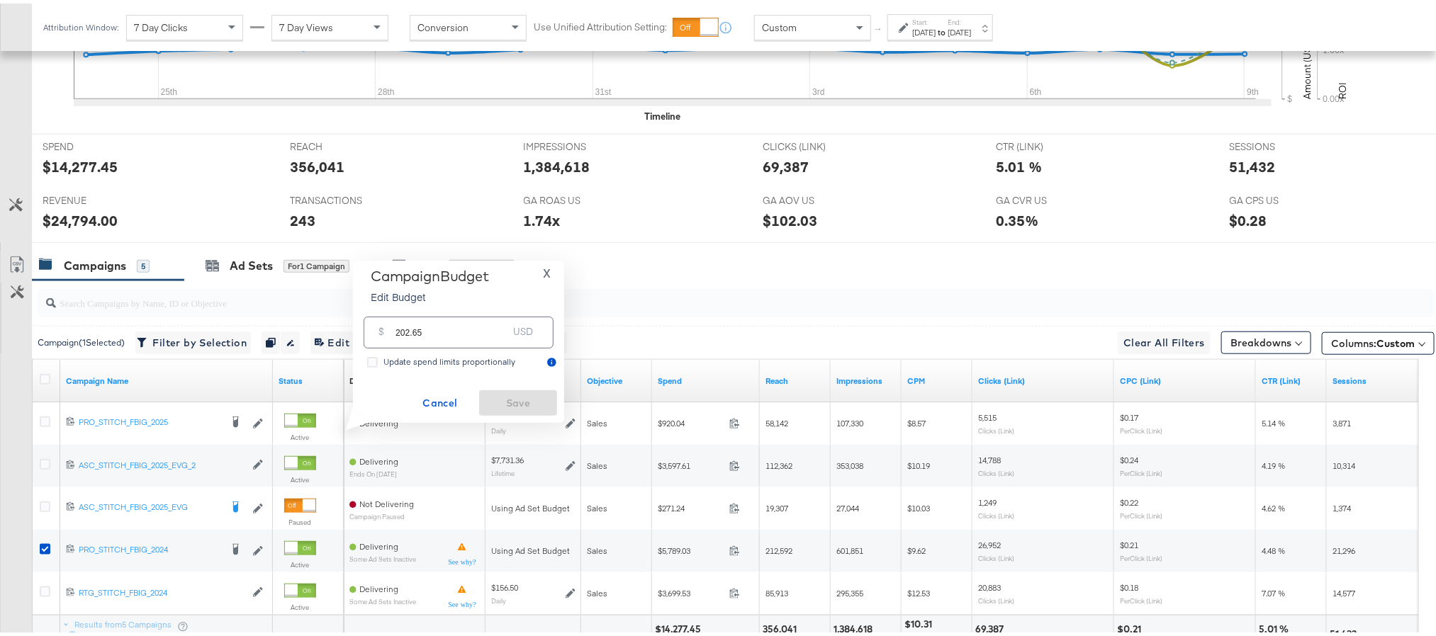
click at [453, 332] on input "202.65" at bounding box center [451, 323] width 112 height 30
type input "202.66"
click at [498, 395] on span "Save" at bounding box center [518, 400] width 67 height 18
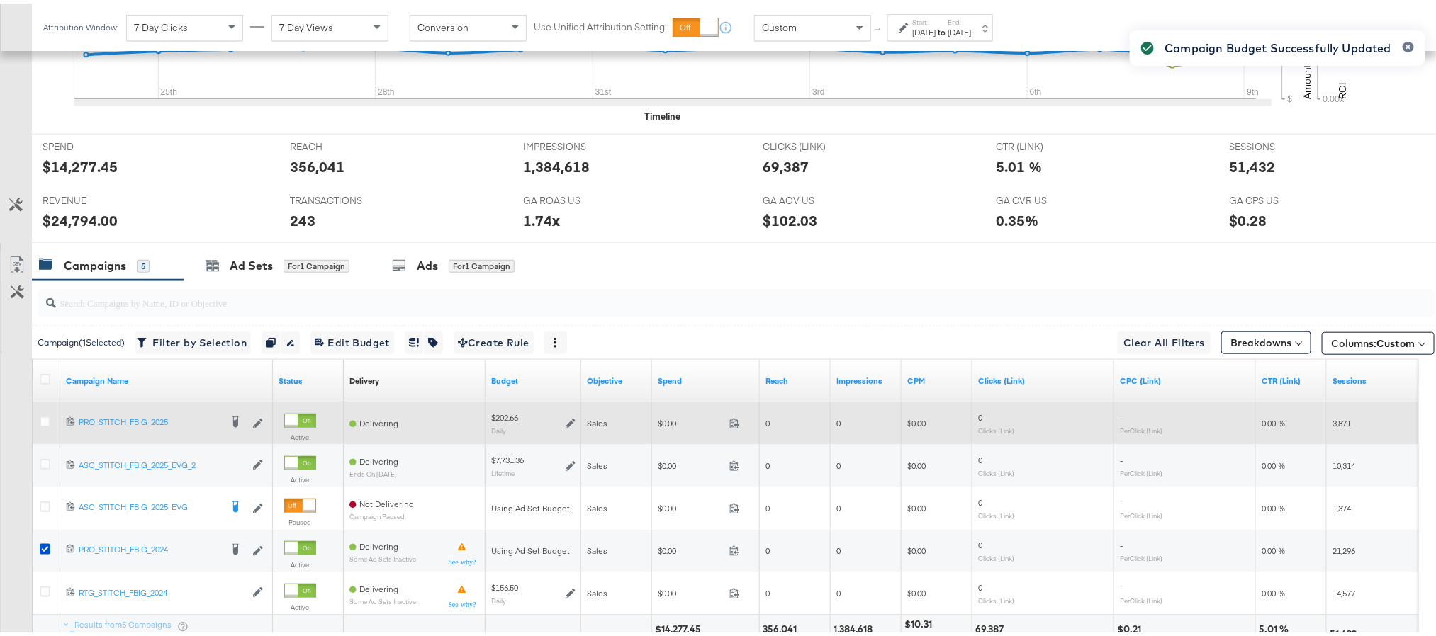
click at [568, 423] on icon at bounding box center [571, 420] width 10 height 10
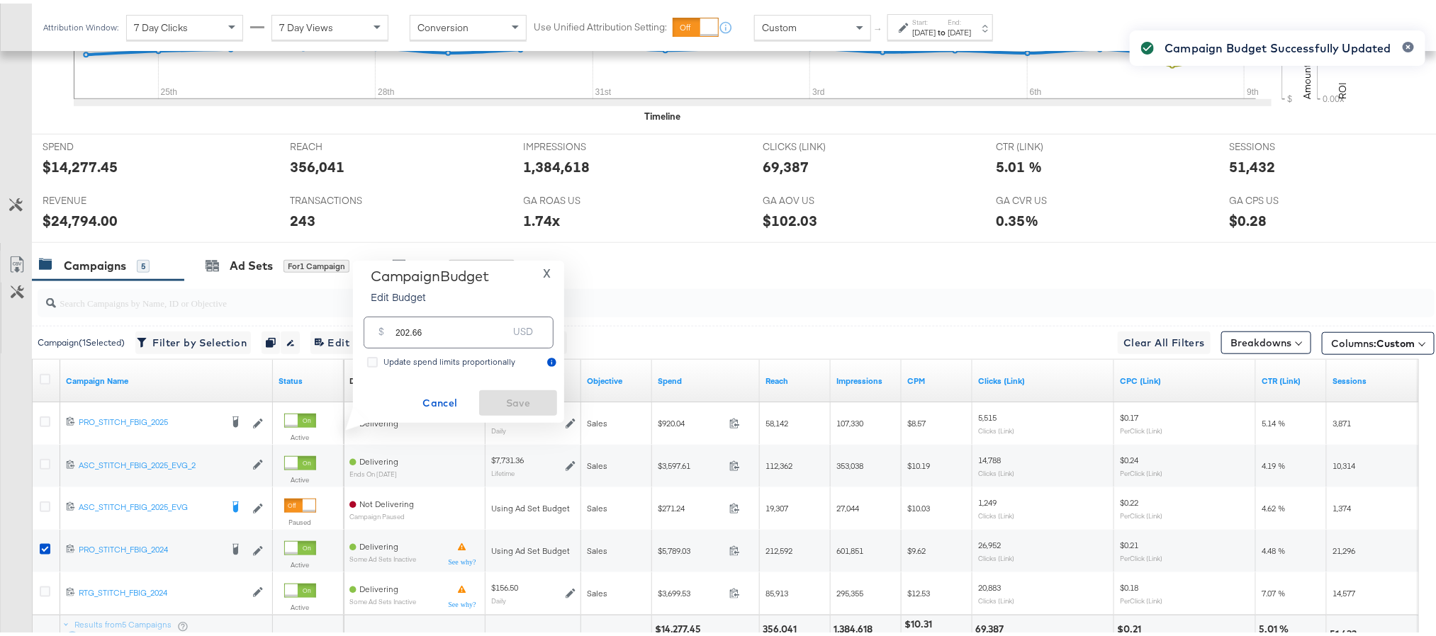
click at [468, 326] on input "202.66" at bounding box center [451, 323] width 112 height 30
type input "202.65"
click at [490, 391] on span "Save" at bounding box center [518, 400] width 67 height 18
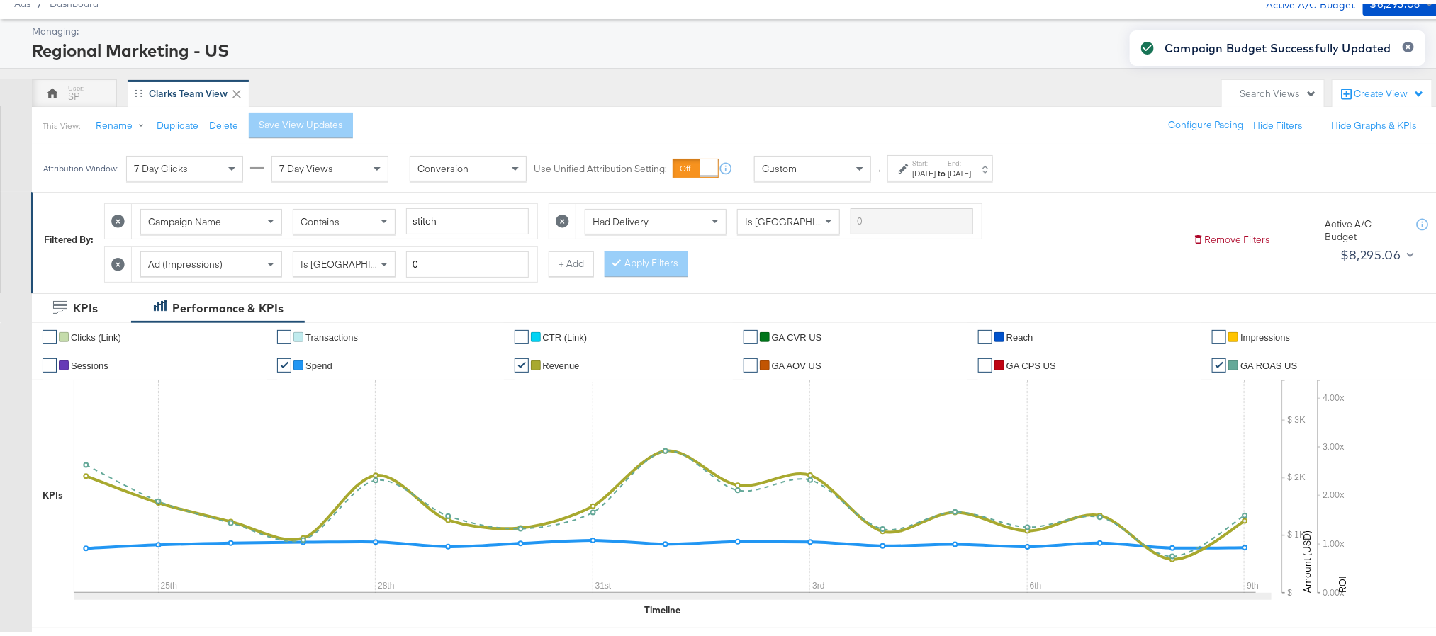
scroll to position [0, 0]
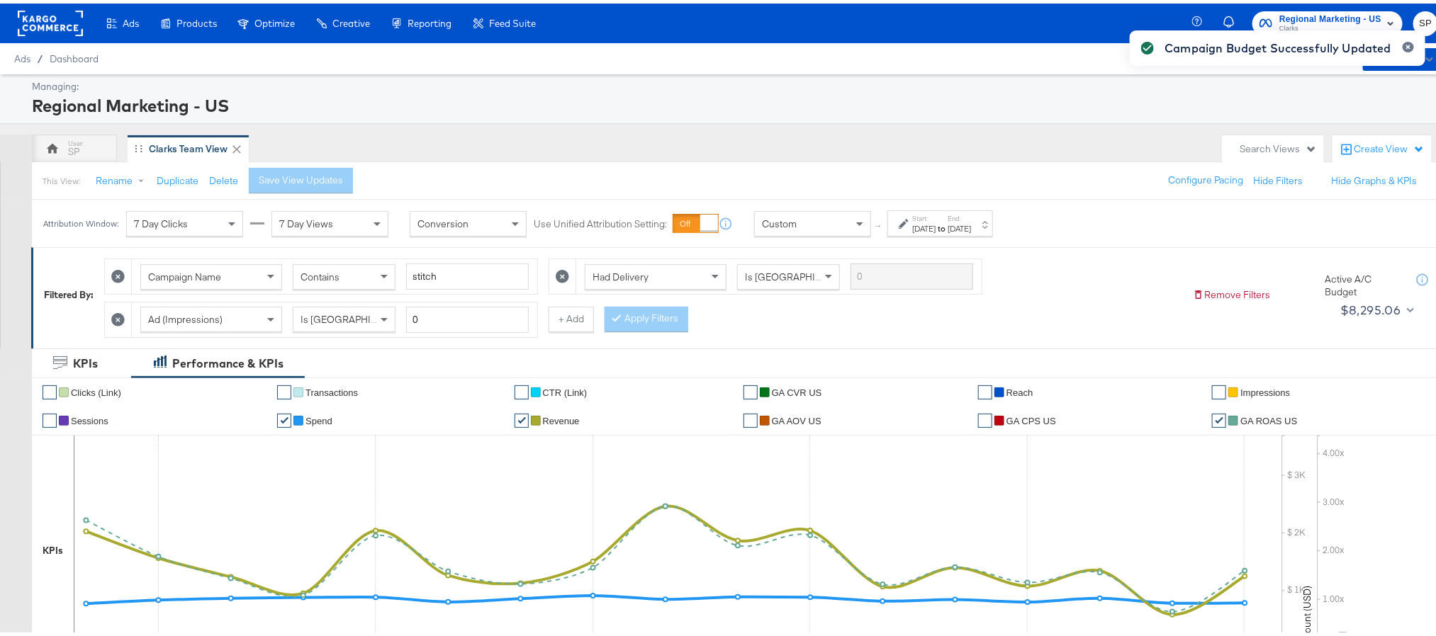
click at [1285, 21] on div "Campaign Budget Successfully Updated" at bounding box center [1278, 293] width 324 height 560
click at [49, 22] on rect at bounding box center [50, 20] width 65 height 26
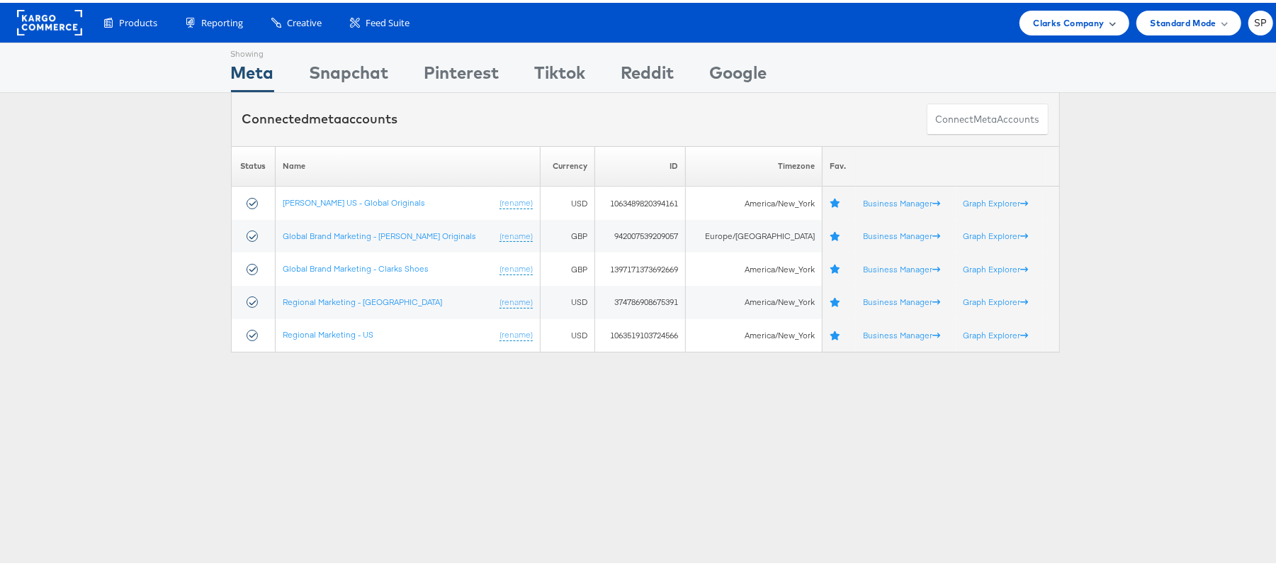
click at [1073, 21] on span "Clarks Company" at bounding box center [1069, 20] width 71 height 15
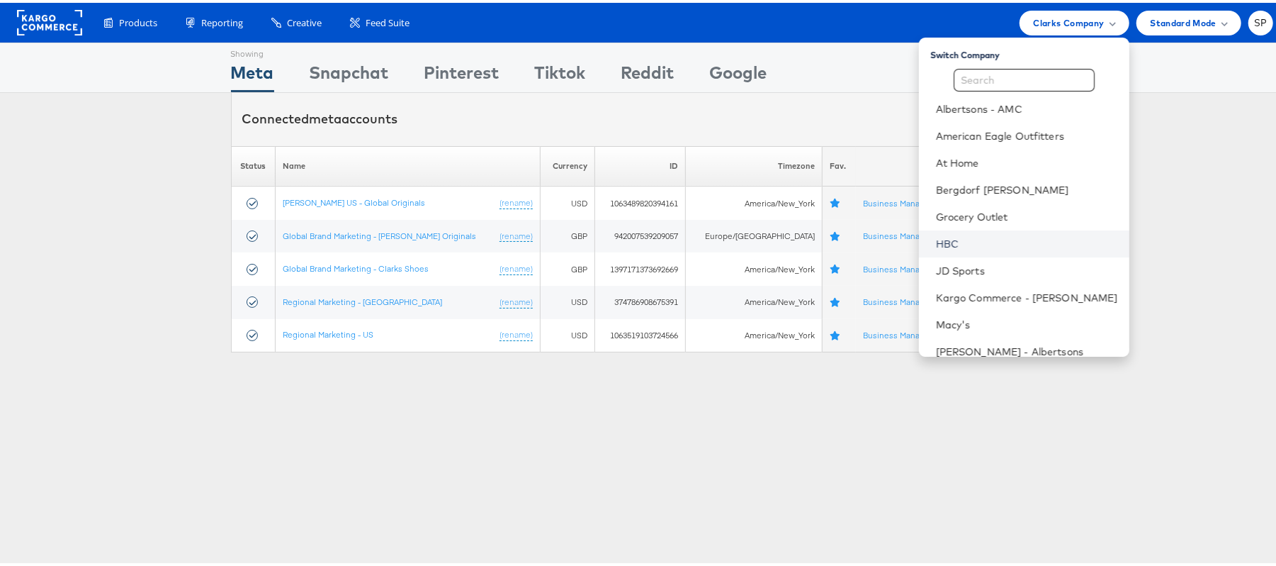
scroll to position [122, 0]
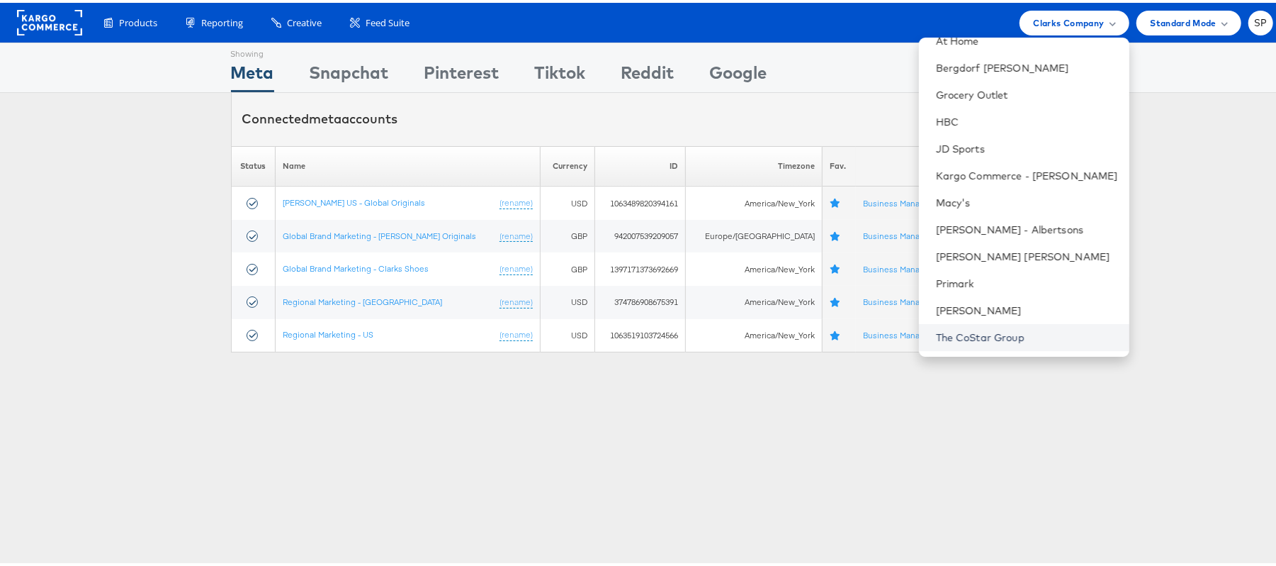
click at [947, 341] on link "The CoStar Group" at bounding box center [1027, 334] width 182 height 14
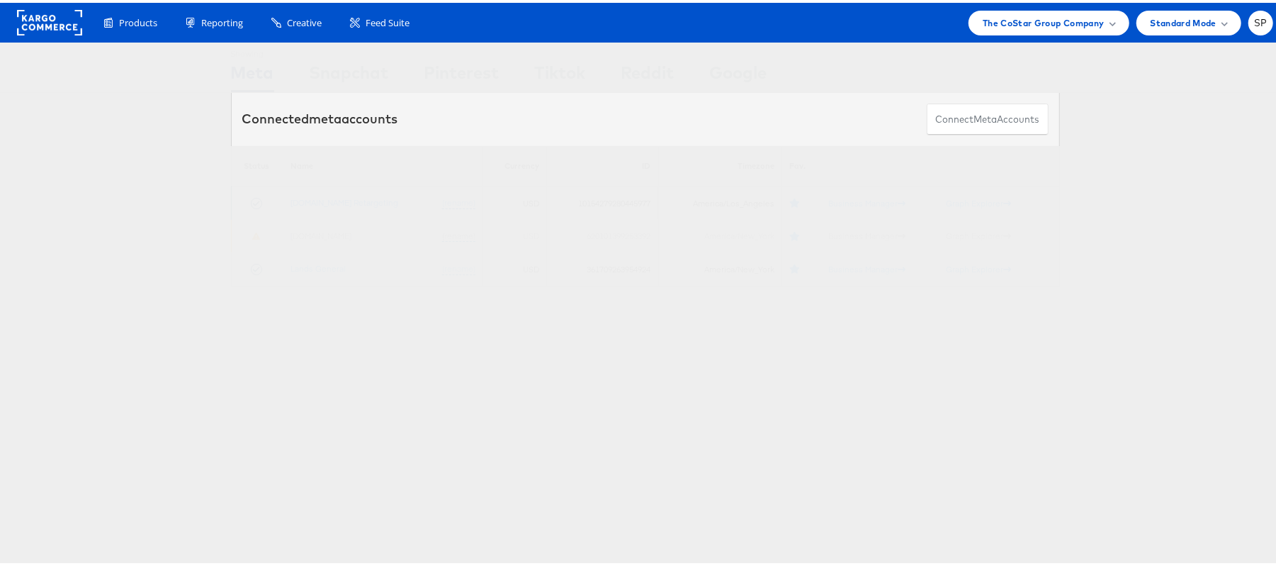
click at [341, 206] on td "[DOMAIN_NAME] Retargeting (rename)" at bounding box center [383, 200] width 200 height 33
click at [340, 200] on link "[DOMAIN_NAME] Retargeting" at bounding box center [345, 199] width 108 height 11
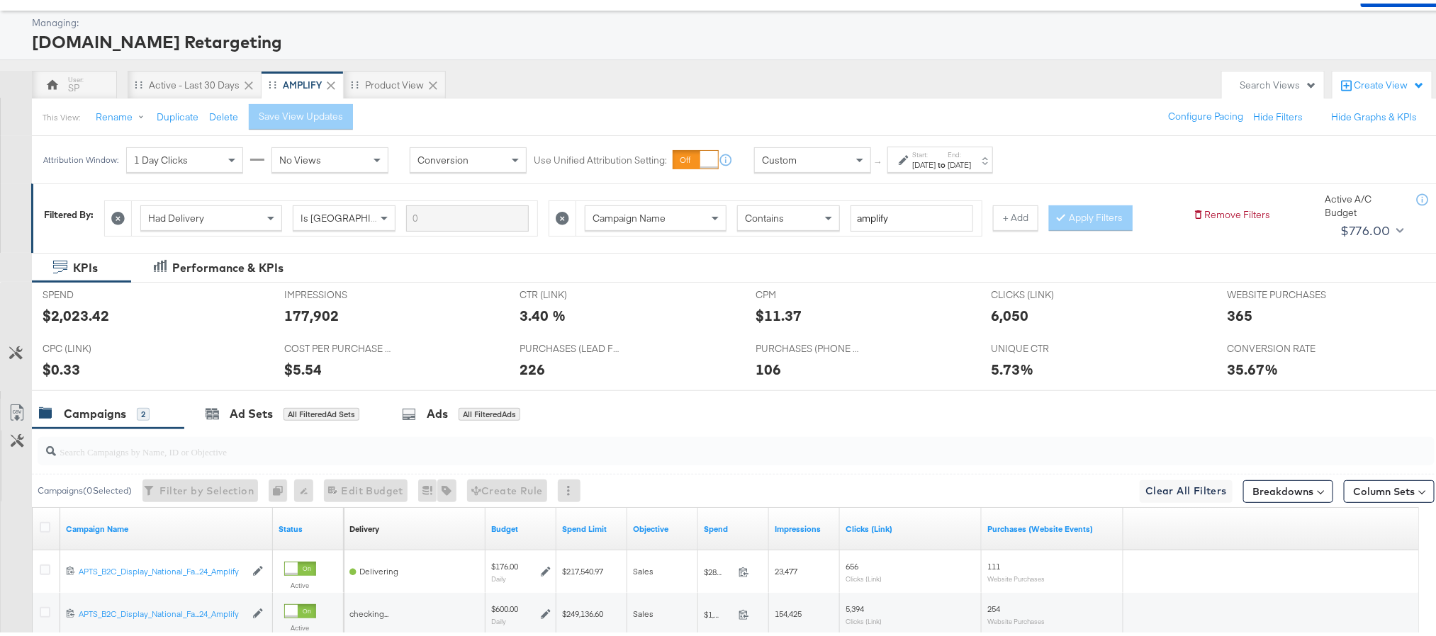
scroll to position [209, 0]
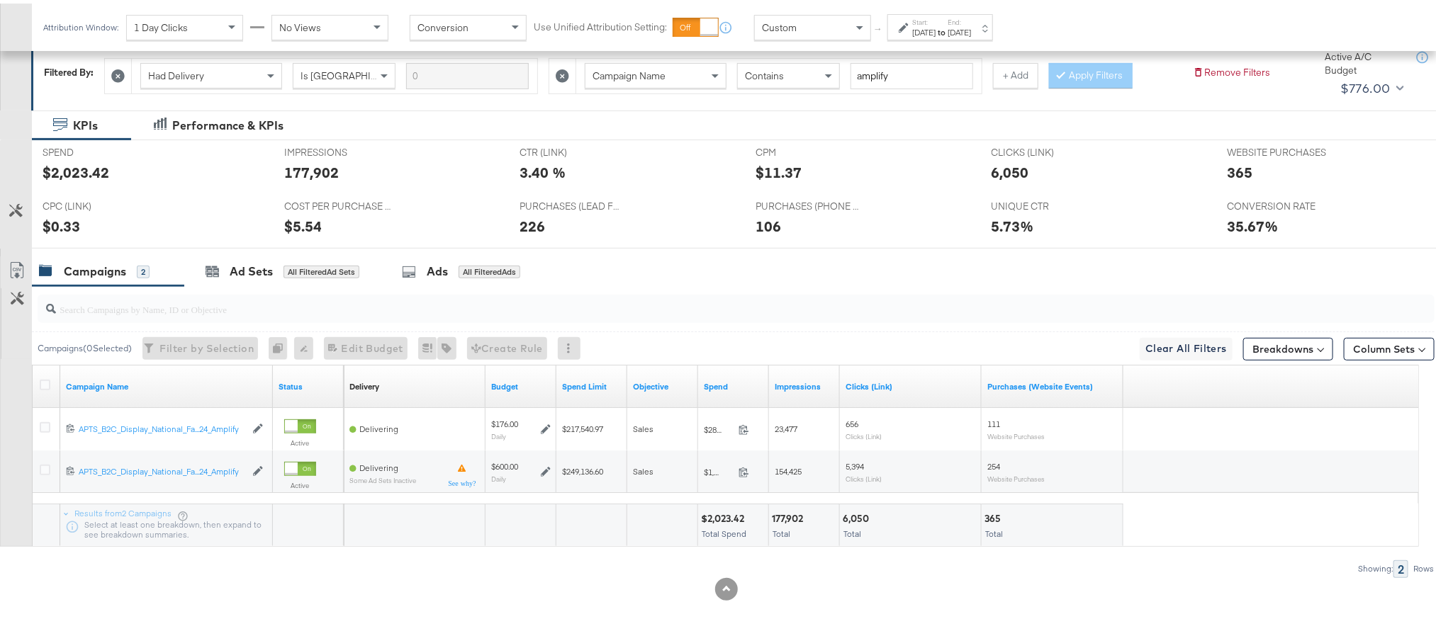
click at [38, 386] on div at bounding box center [47, 384] width 26 height 26
click at [43, 375] on div at bounding box center [47, 384] width 26 height 26
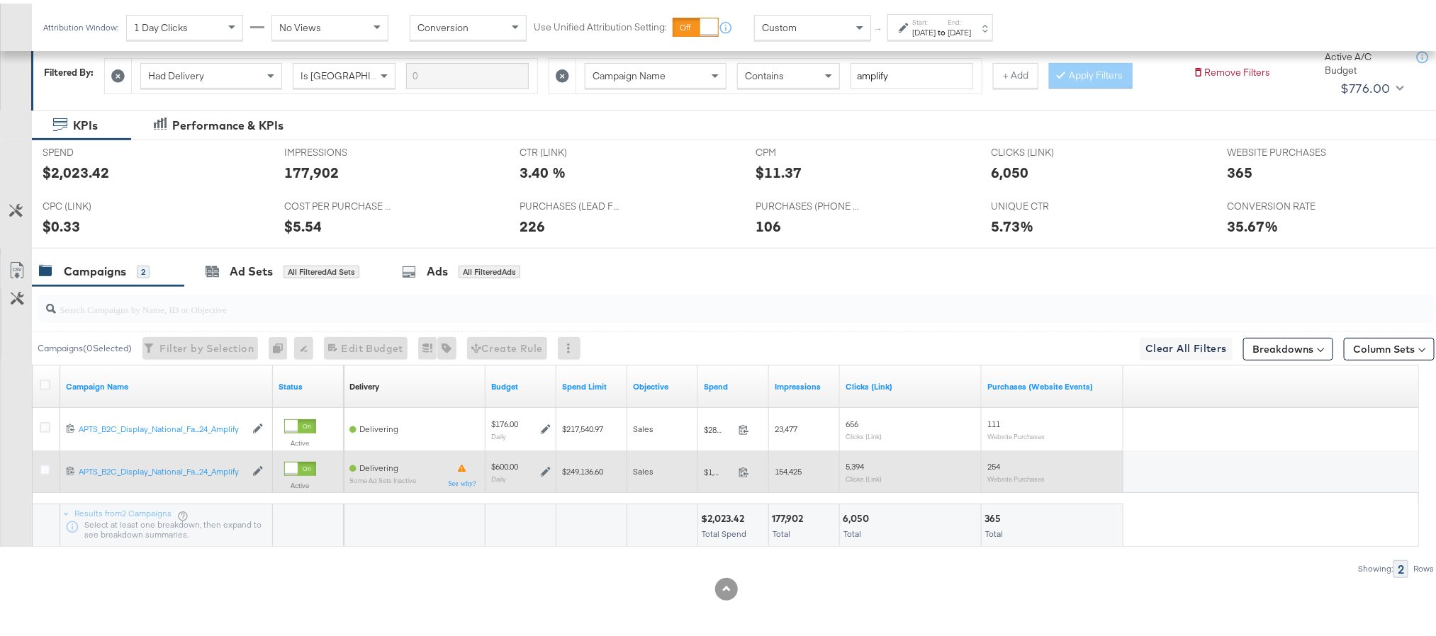
click at [544, 470] on icon at bounding box center [546, 469] width 10 height 10
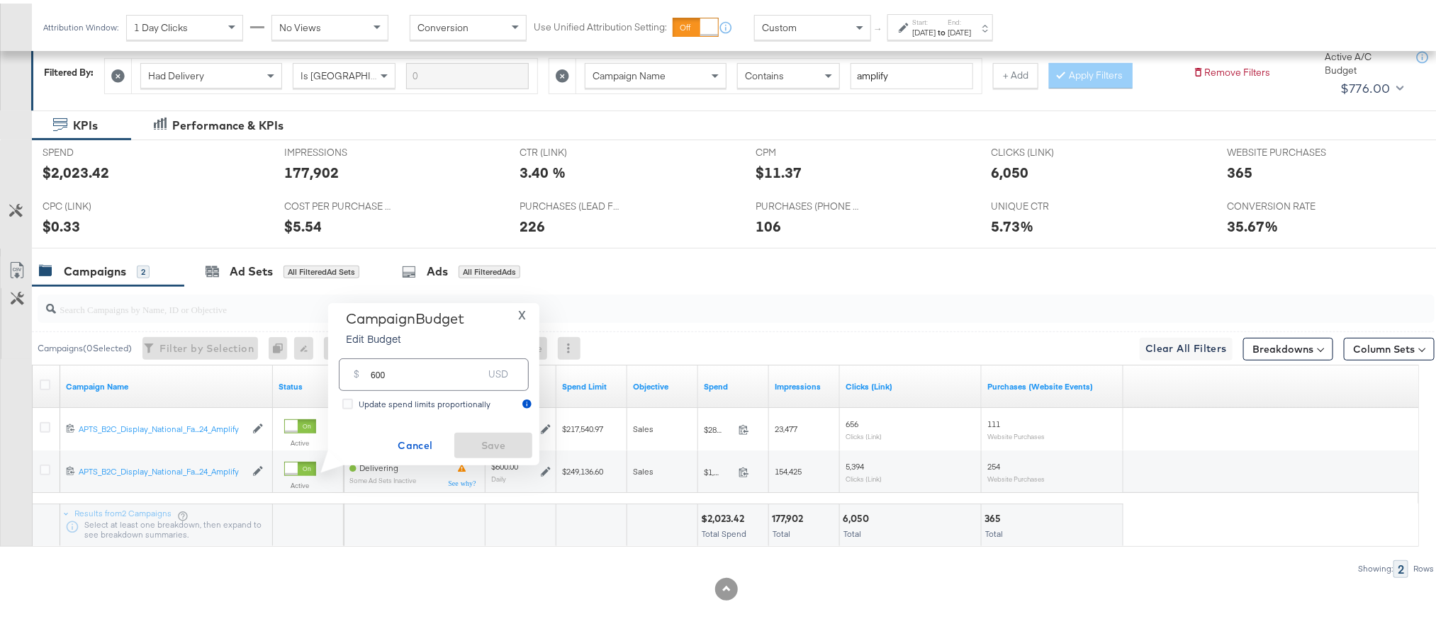
click at [425, 379] on input "600" at bounding box center [427, 365] width 112 height 30
type input "601"
click at [508, 436] on span "Save" at bounding box center [493, 443] width 67 height 18
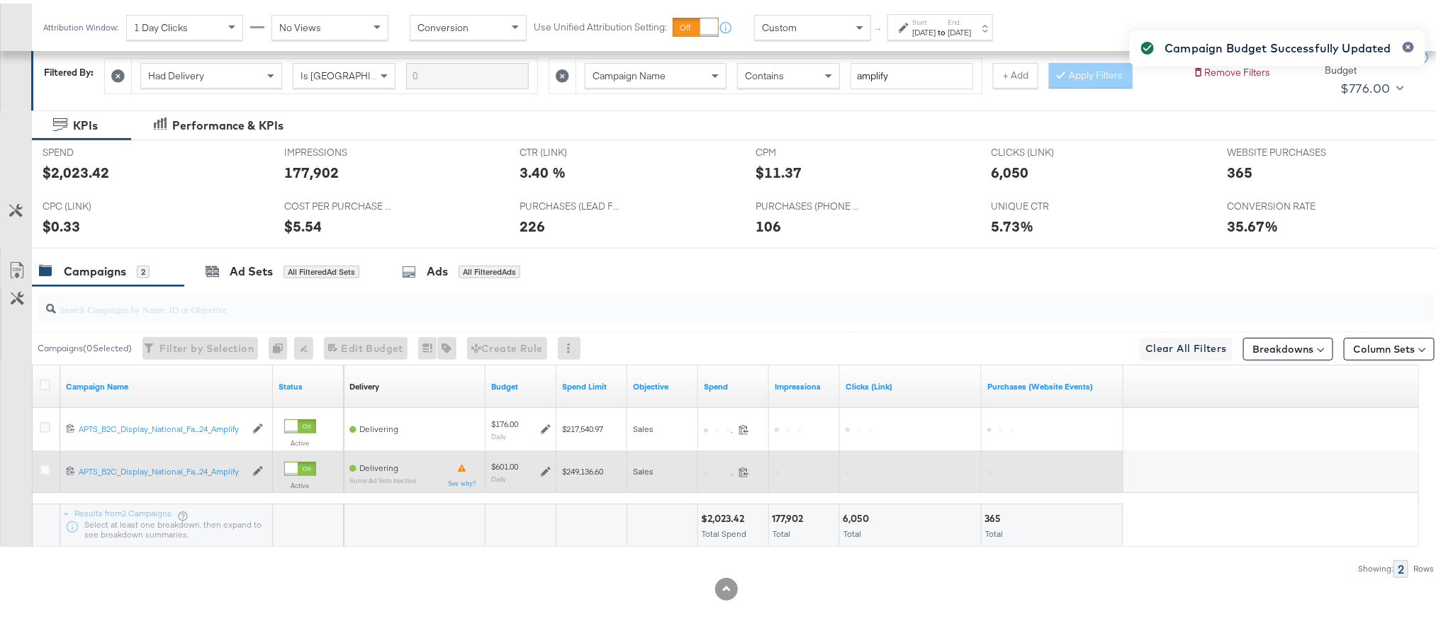
click at [546, 468] on icon at bounding box center [546, 469] width 10 height 10
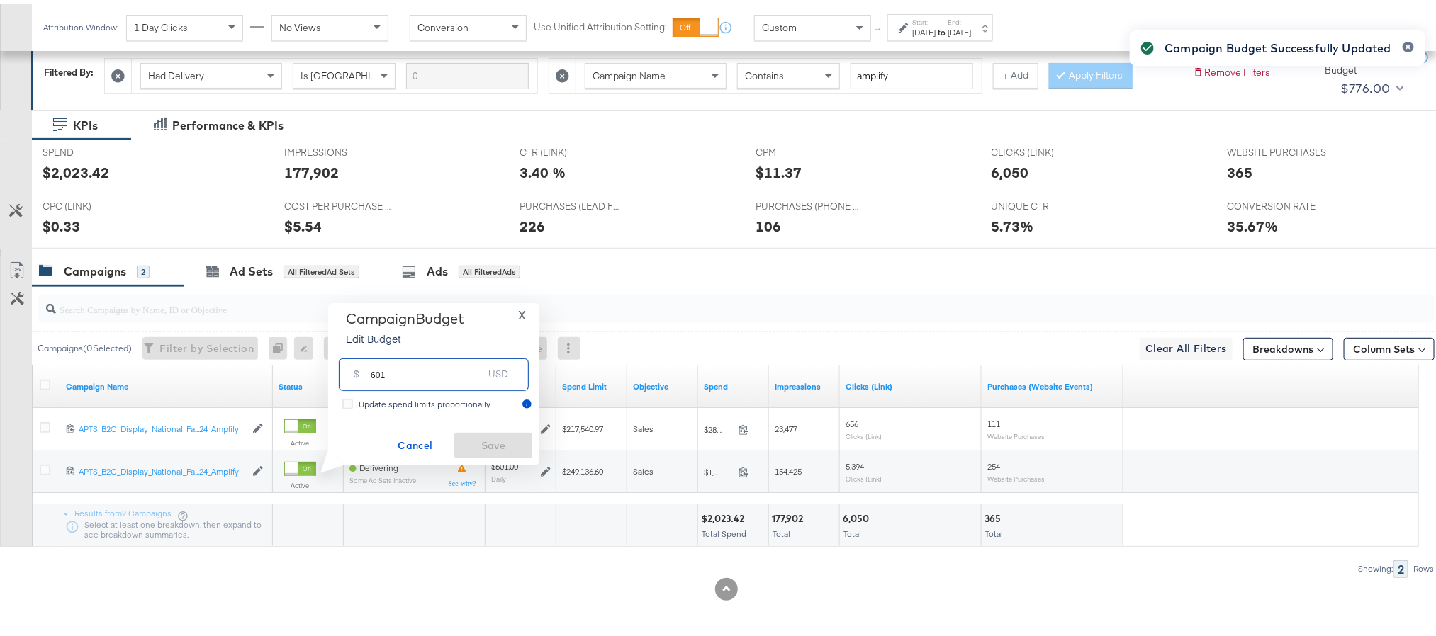
click at [420, 373] on input "601" at bounding box center [427, 365] width 112 height 30
type input "600"
click at [502, 441] on span "Save" at bounding box center [493, 443] width 67 height 18
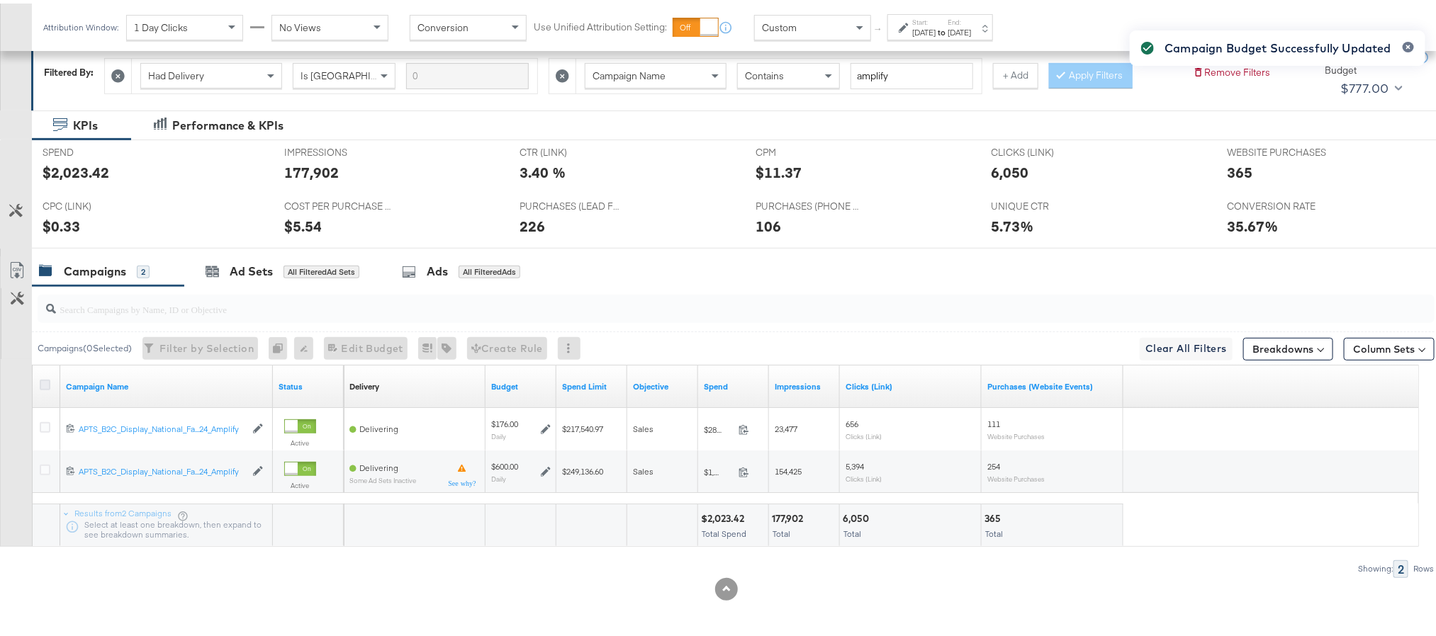
click at [43, 381] on icon at bounding box center [45, 381] width 11 height 11
click at [0, 0] on input "checkbox" at bounding box center [0, 0] width 0 height 0
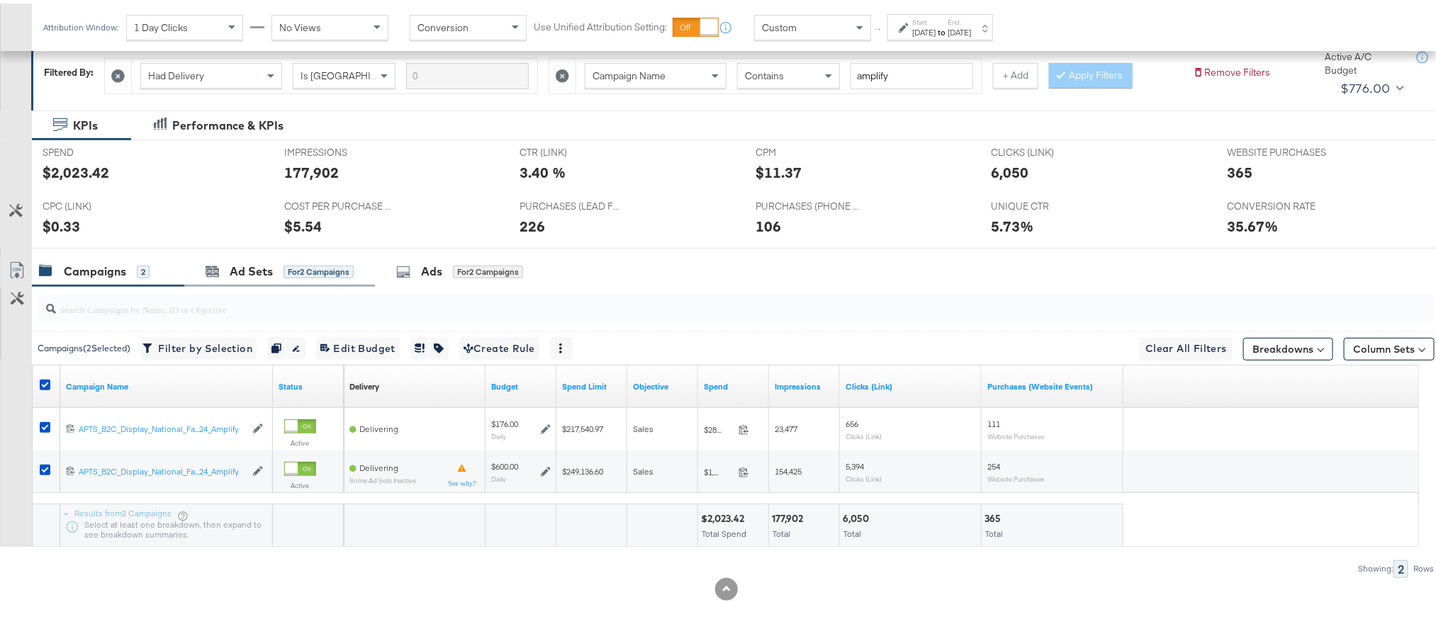
click at [251, 276] on div "Ad Sets for 2 Campaigns" at bounding box center [279, 268] width 191 height 30
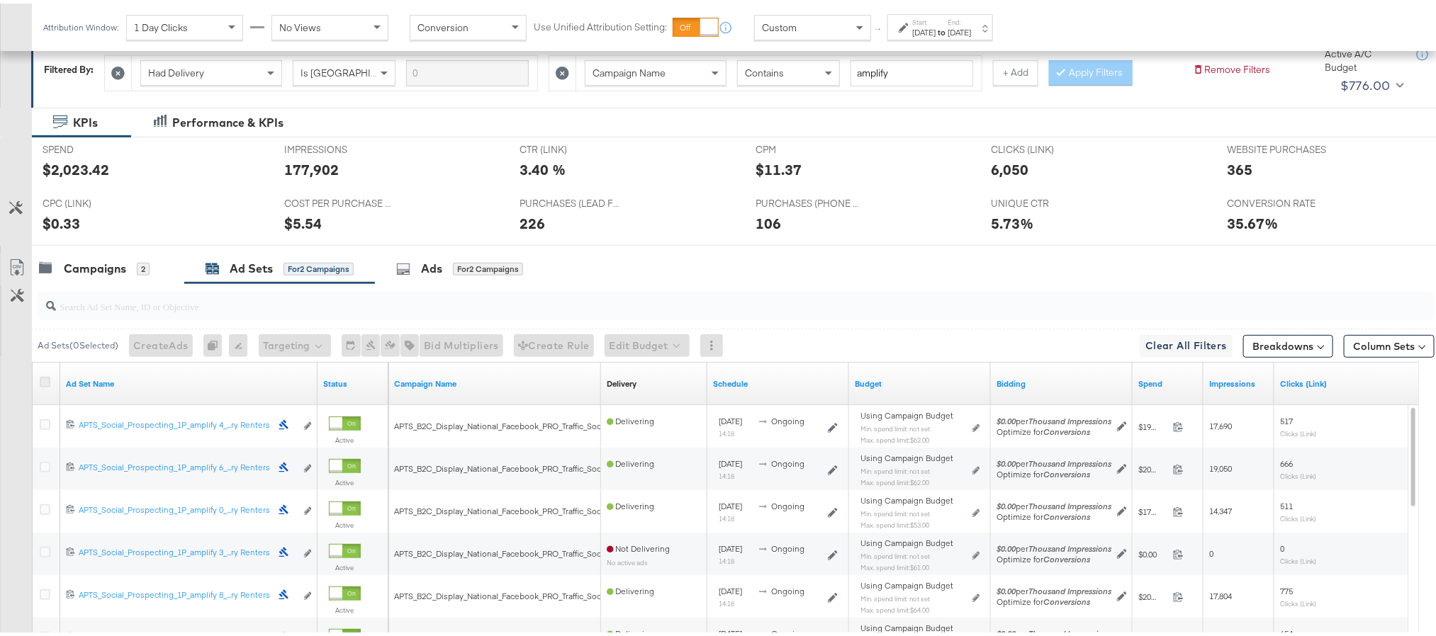
click at [40, 383] on icon at bounding box center [45, 379] width 11 height 11
click at [0, 0] on input "checkbox" at bounding box center [0, 0] width 0 height 0
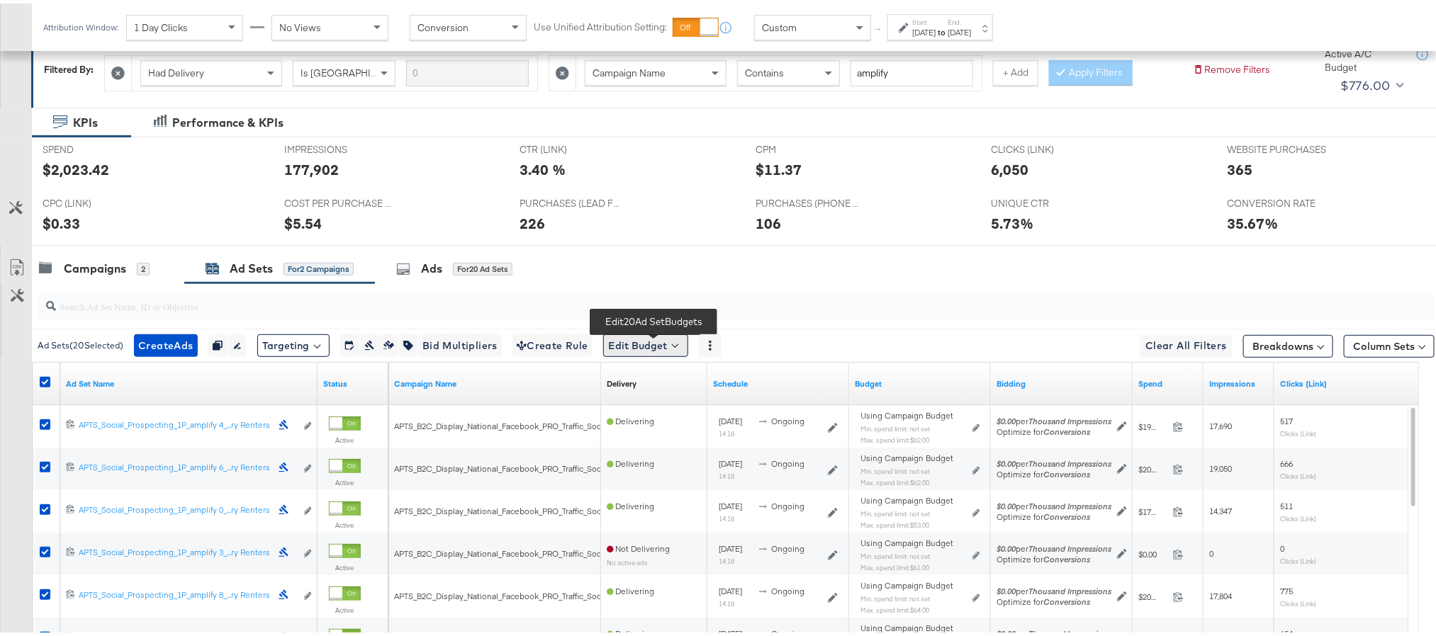
click at [630, 347] on button "Edit Budget" at bounding box center [645, 342] width 85 height 23
click at [651, 413] on span "Edit Ad Set Spend Limits" at bounding box center [662, 407] width 105 height 18
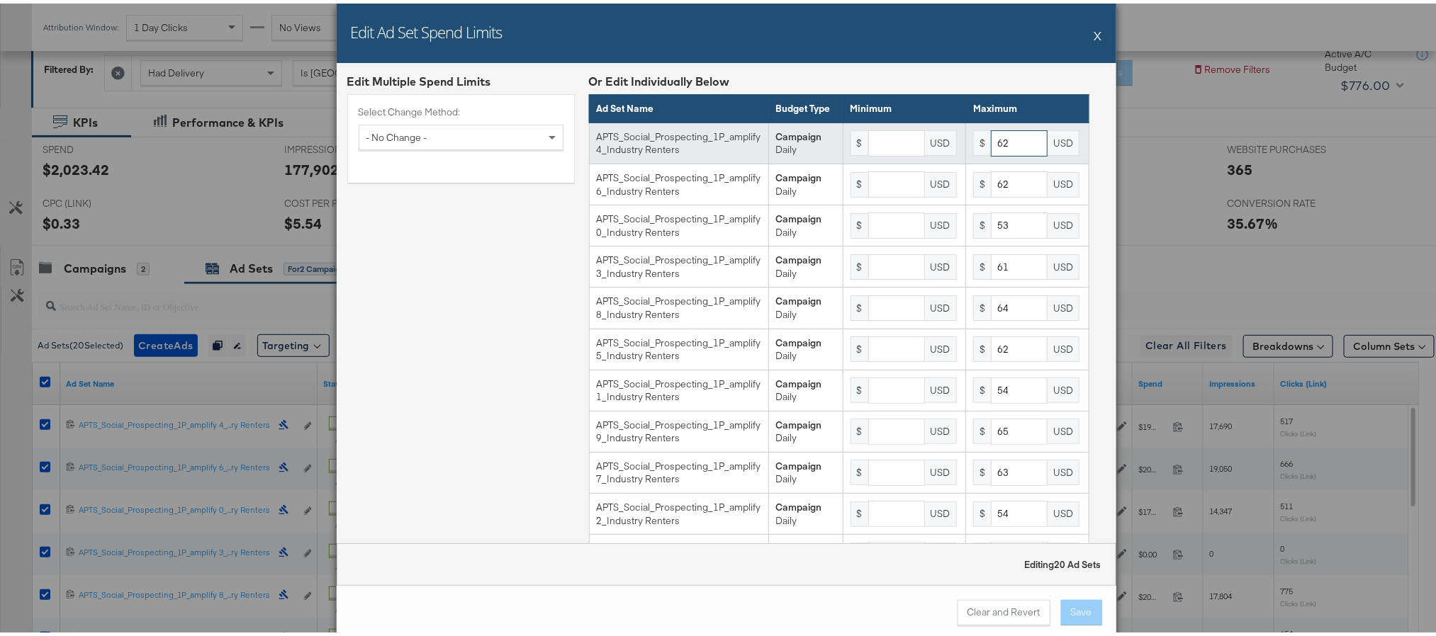
click at [991, 153] on input "62" at bounding box center [1019, 140] width 57 height 26
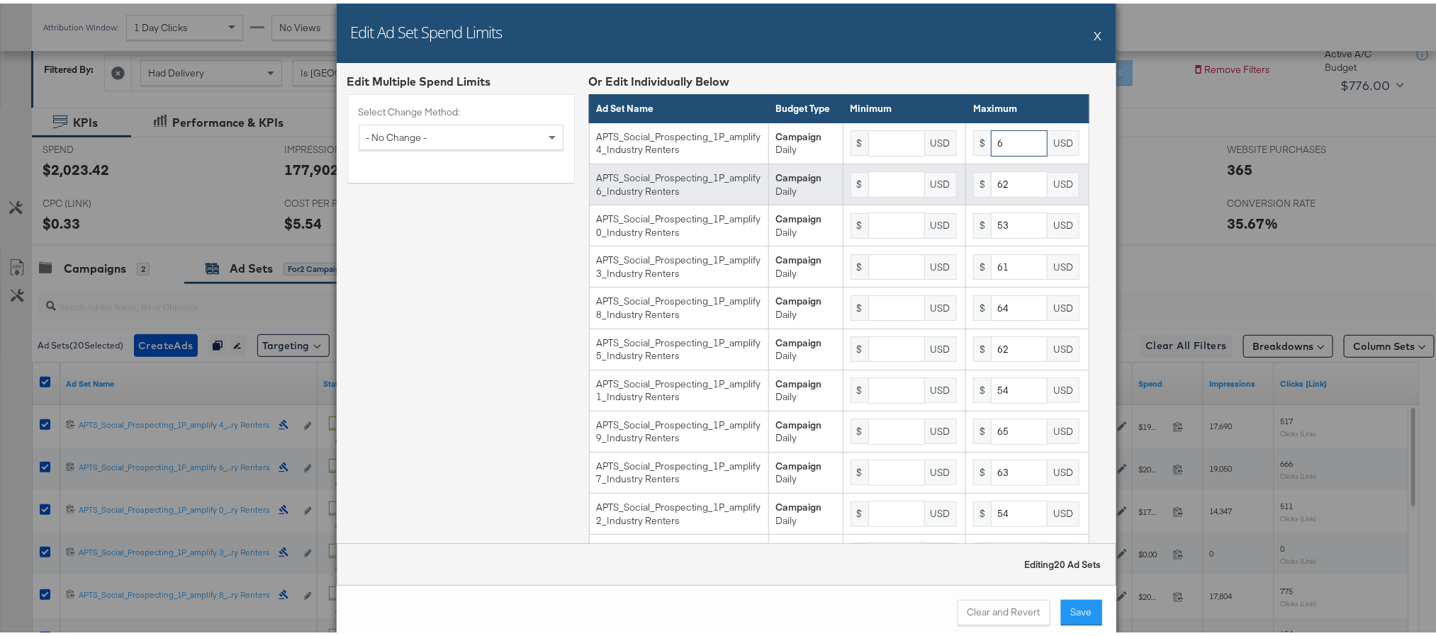
type input "62"
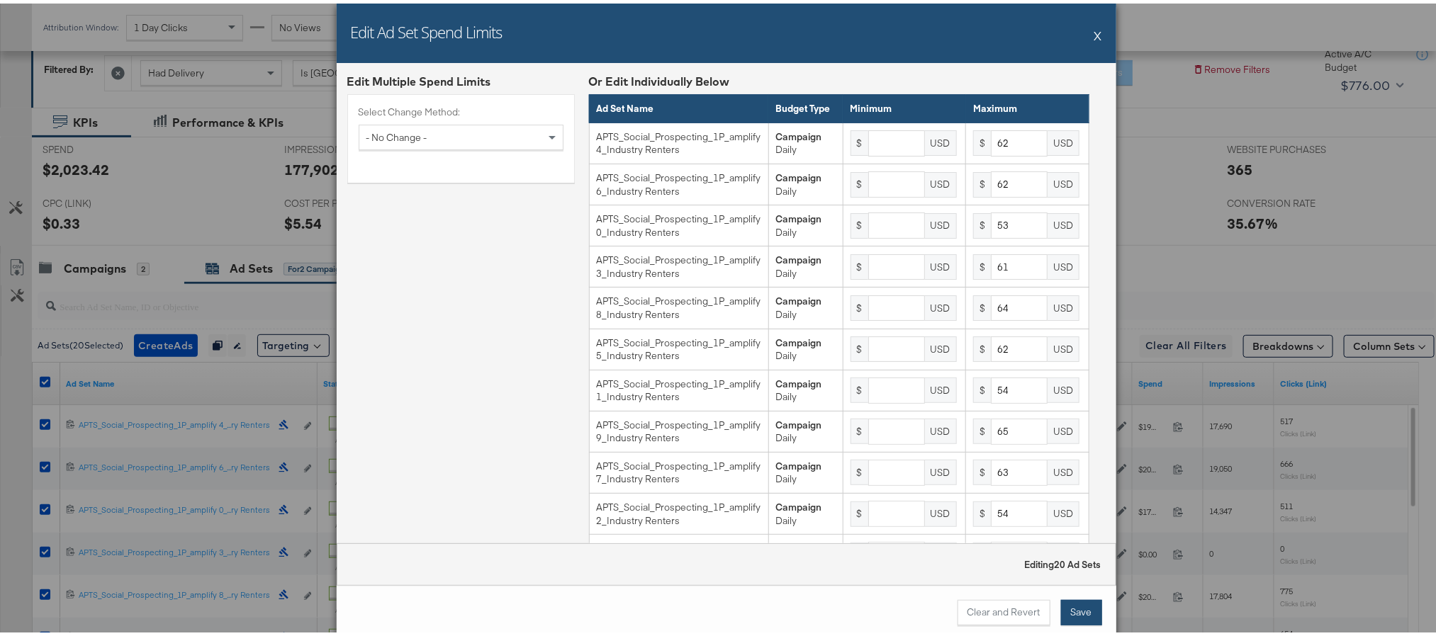
click at [1070, 612] on button "Save" at bounding box center [1081, 610] width 41 height 26
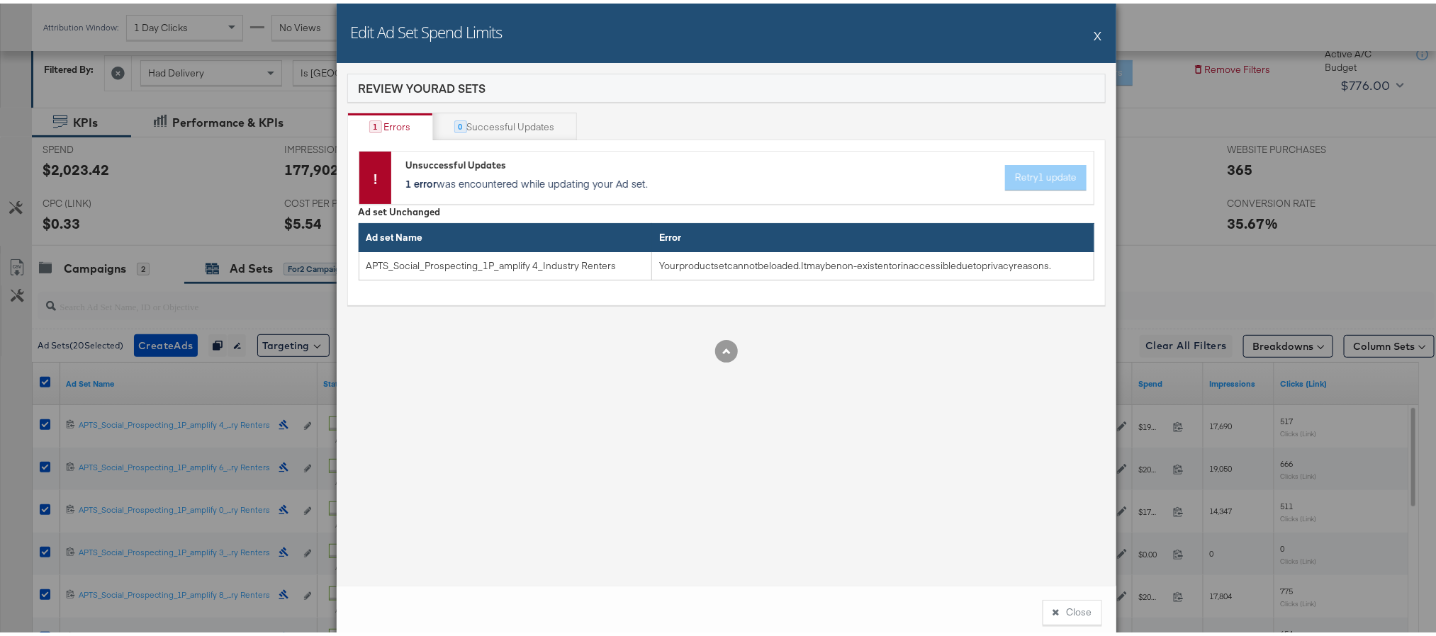
click at [1094, 30] on button "X" at bounding box center [1098, 32] width 8 height 28
